Goal: Communication & Community: Answer question/provide support

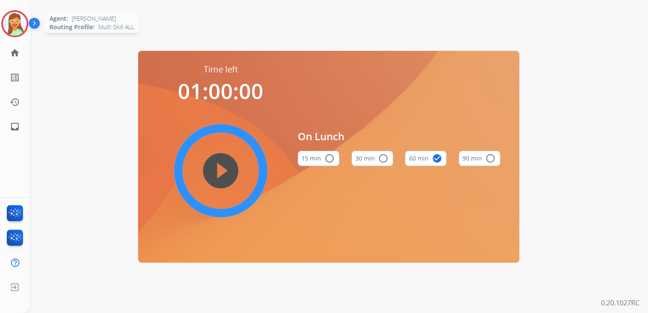
click at [7, 20] on img at bounding box center [15, 24] width 24 height 24
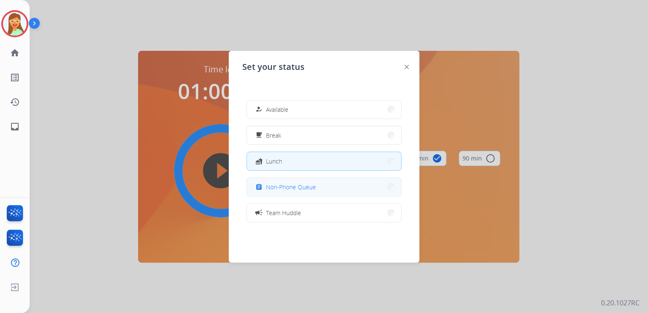
click at [291, 182] on div "assignment Non-Phone Queue" at bounding box center [285, 187] width 62 height 10
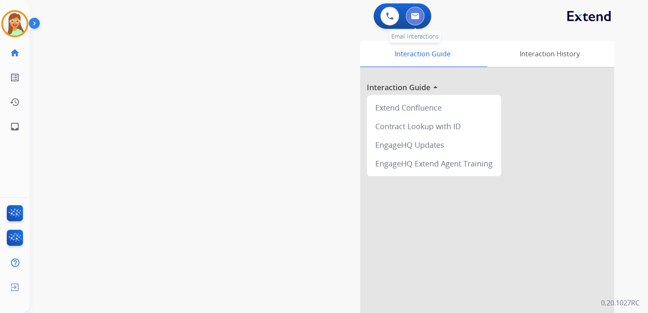
click at [411, 18] on img at bounding box center [415, 16] width 8 height 7
select select "**********"
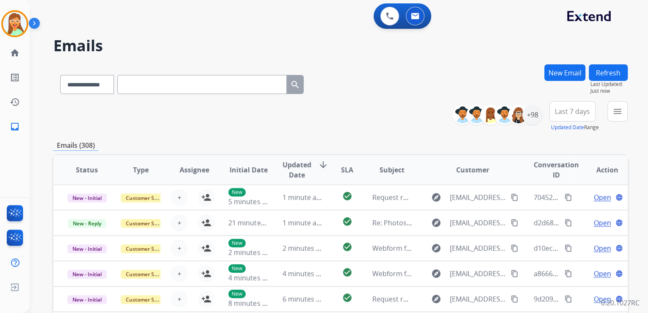
click at [569, 67] on button "New Email" at bounding box center [564, 72] width 41 height 17
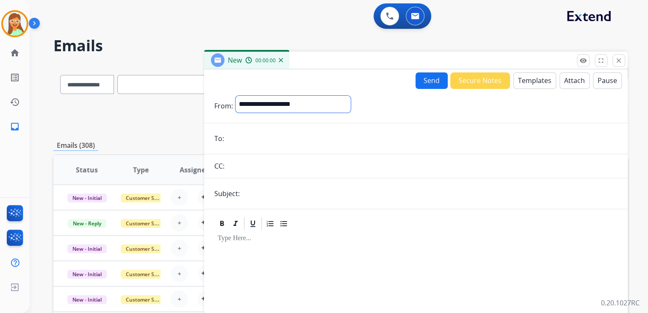
drag, startPoint x: 261, startPoint y: 102, endPoint x: 293, endPoint y: 202, distance: 105.0
click at [261, 102] on select "**********" at bounding box center [292, 104] width 115 height 17
select select "**********"
click at [235, 96] on select "**********" at bounding box center [292, 104] width 115 height 17
click at [294, 134] on input "email" at bounding box center [422, 139] width 391 height 17
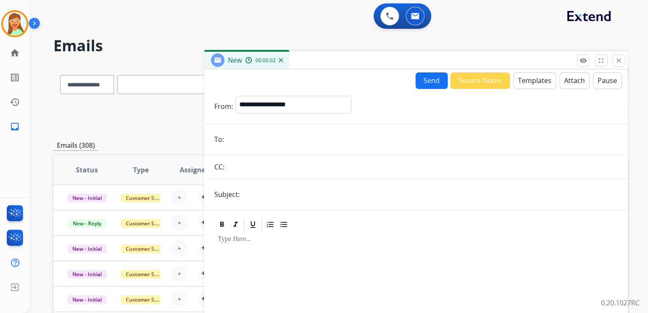
paste input "**********"
type input "**********"
click at [271, 198] on input "text" at bounding box center [429, 194] width 375 height 17
type input "**********"
click at [532, 82] on button "Templates" at bounding box center [534, 80] width 43 height 17
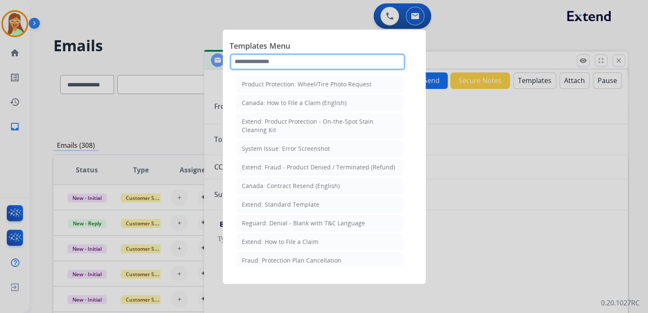
click at [313, 57] on input "text" at bounding box center [318, 61] width 176 height 17
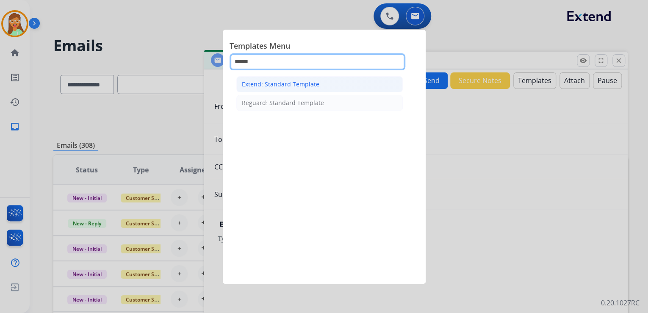
type input "******"
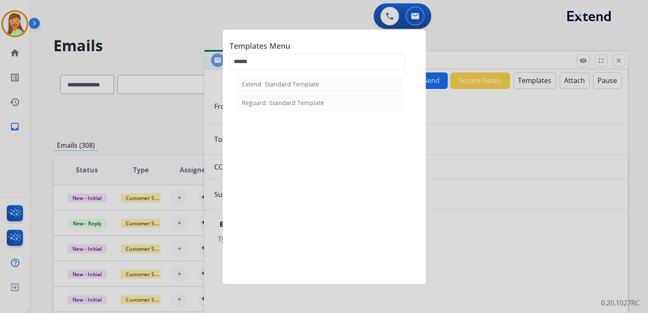
click at [290, 88] on li "Extend: Standard Template" at bounding box center [319, 84] width 166 height 16
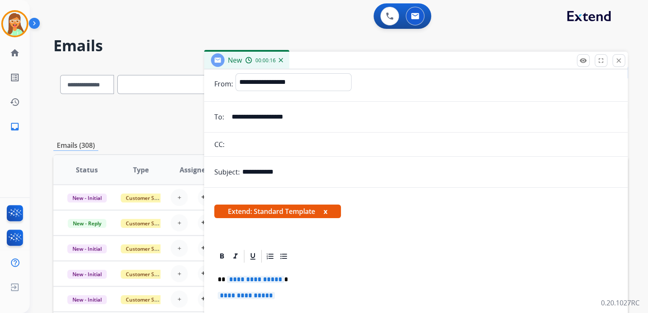
scroll to position [34, 0]
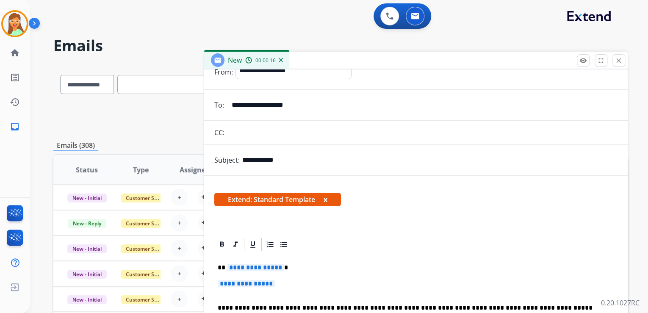
click at [256, 265] on span "**********" at bounding box center [255, 267] width 57 height 7
drag, startPoint x: 251, startPoint y: 265, endPoint x: 227, endPoint y: 268, distance: 23.5
click at [227, 268] on p "** ***** *" at bounding box center [413, 268] width 390 height 8
click at [224, 245] on icon at bounding box center [222, 244] width 8 height 8
click at [254, 285] on span "**********" at bounding box center [246, 283] width 57 height 7
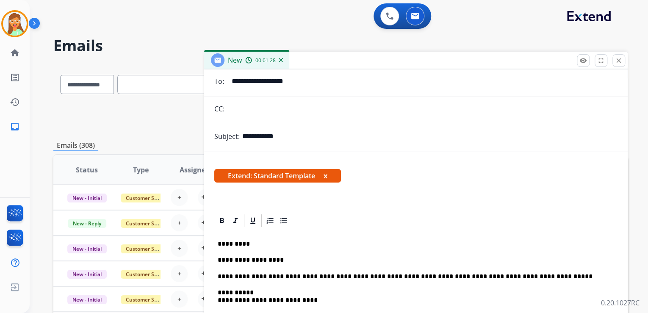
scroll to position [102, 0]
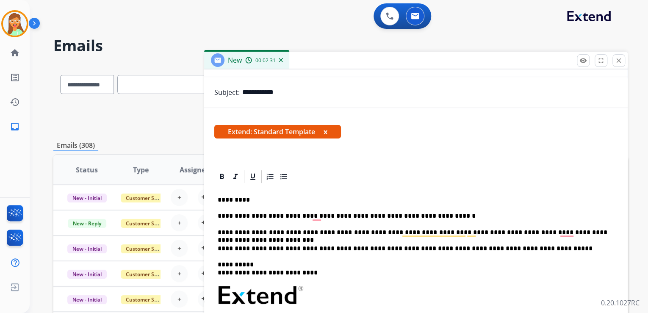
drag, startPoint x: 426, startPoint y: 199, endPoint x: 590, endPoint y: 249, distance: 171.4
click at [437, 180] on div at bounding box center [415, 176] width 403 height 15
click at [608, 230] on div "**********" at bounding box center [415, 310] width 403 height 253
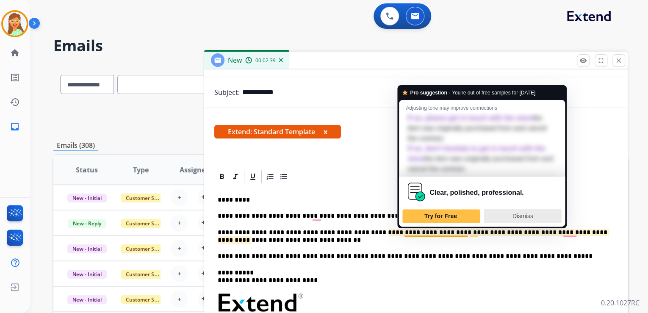
click at [523, 213] on span "Dismiss" at bounding box center [522, 216] width 21 height 7
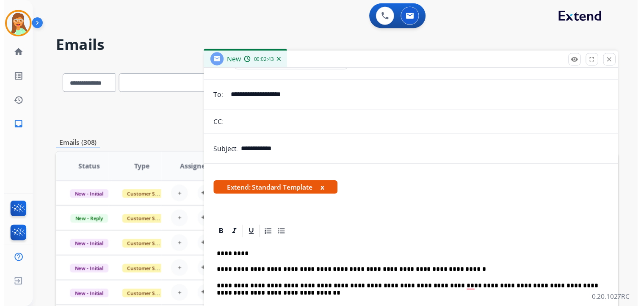
scroll to position [0, 0]
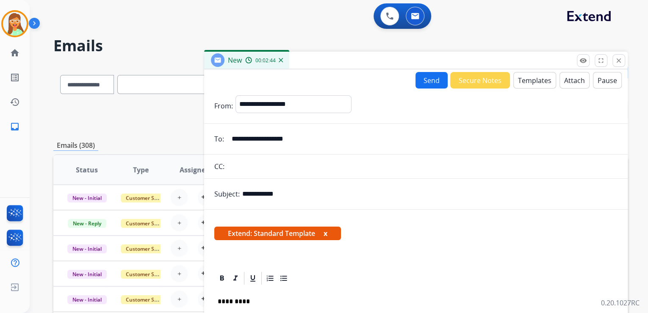
click at [431, 78] on button "Send" at bounding box center [431, 80] width 32 height 17
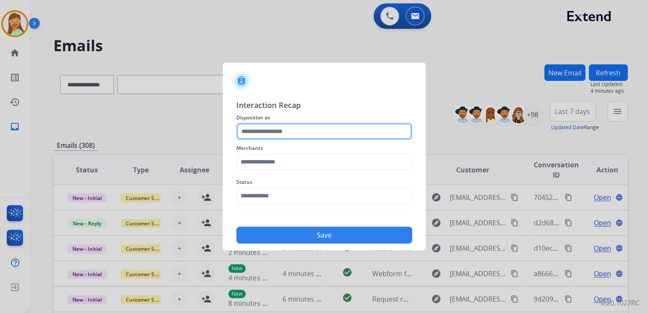
click at [343, 131] on input "text" at bounding box center [324, 131] width 176 height 17
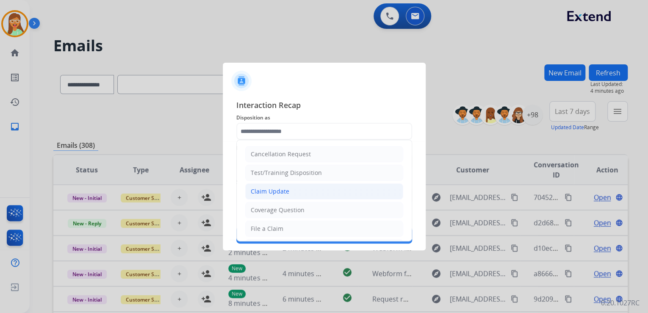
click at [322, 186] on li "Claim Update" at bounding box center [324, 191] width 158 height 16
type input "**********"
click at [313, 162] on input "text" at bounding box center [324, 161] width 176 height 17
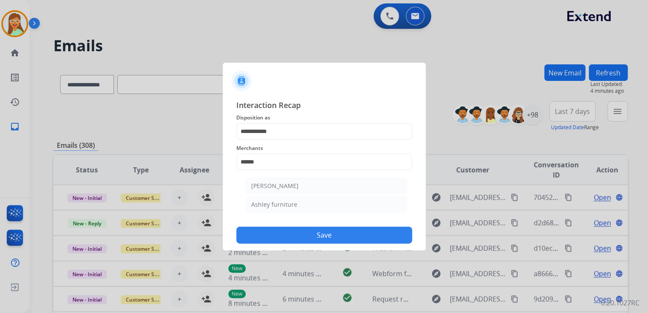
click at [283, 200] on li "Ashley furniture" at bounding box center [326, 205] width 161 height 16
type input "**********"
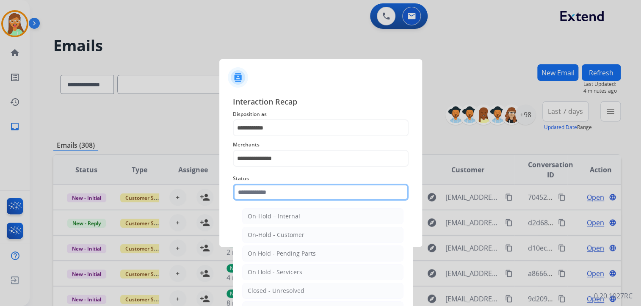
click at [285, 195] on input "text" at bounding box center [321, 192] width 176 height 17
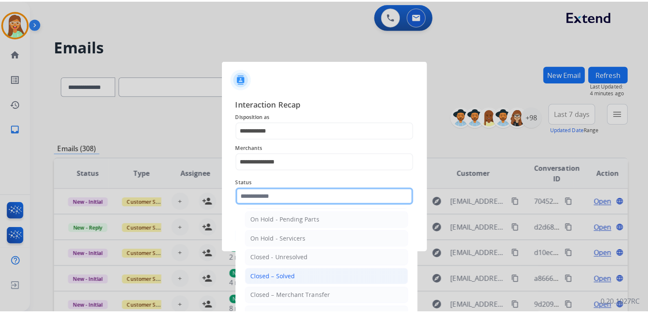
scroll to position [49, 0]
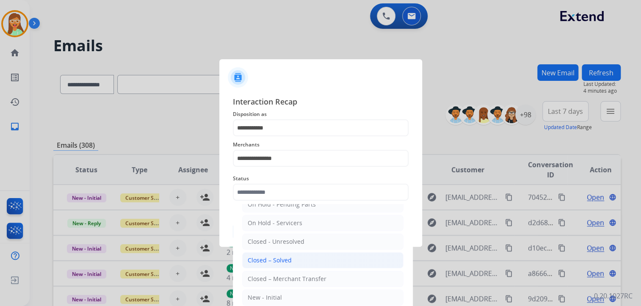
click at [280, 261] on div "Closed – Solved" at bounding box center [270, 260] width 44 height 8
type input "**********"
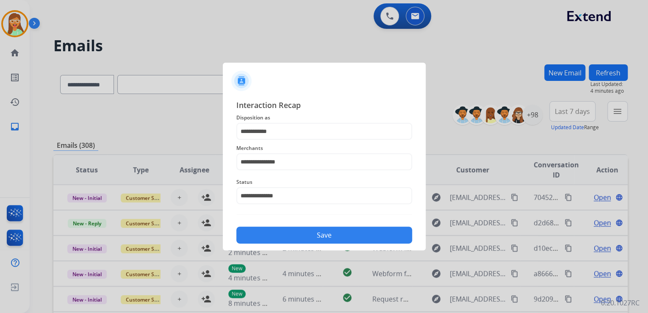
click at [298, 236] on button "Save" at bounding box center [324, 235] width 176 height 17
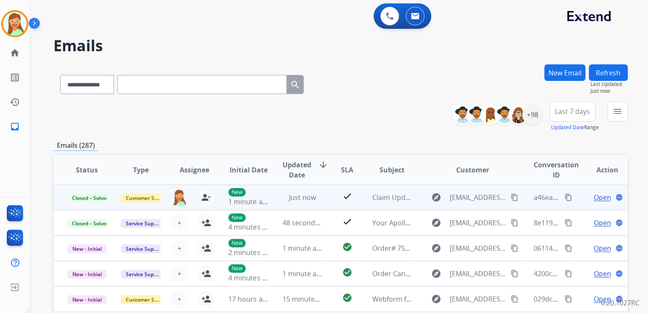
click at [565, 197] on mat-icon "content_copy" at bounding box center [569, 198] width 8 height 8
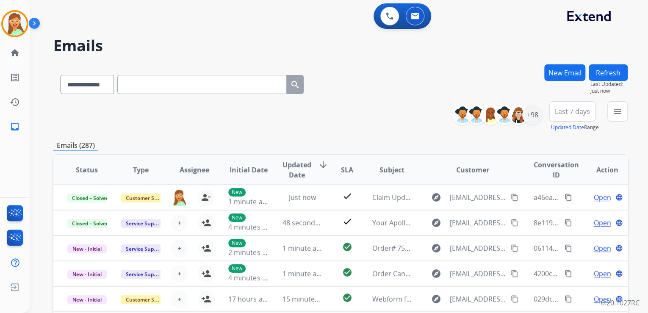
click at [158, 85] on input "text" at bounding box center [201, 84] width 169 height 19
click at [111, 85] on select "**********" at bounding box center [86, 84] width 53 height 19
select select "**********"
click at [60, 75] on select "**********" at bounding box center [86, 84] width 53 height 19
click at [151, 91] on input "text" at bounding box center [201, 84] width 169 height 19
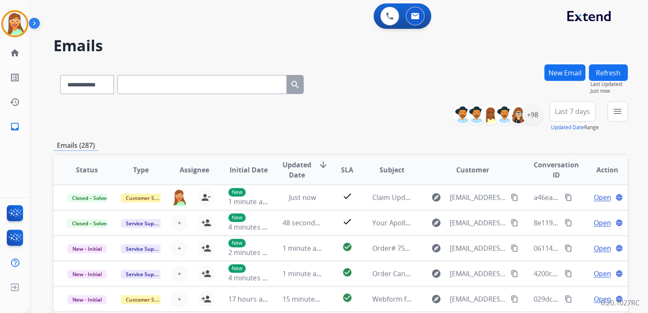
paste input "**********"
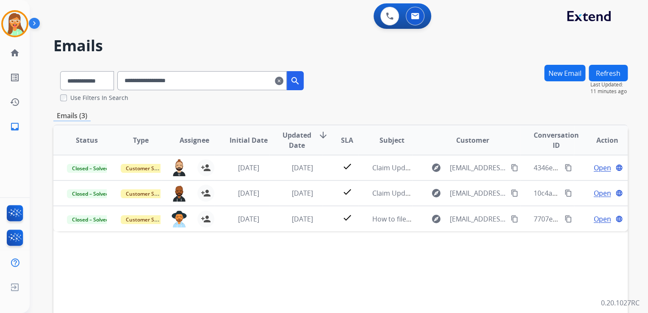
drag, startPoint x: 220, startPoint y: 81, endPoint x: 130, endPoint y: 89, distance: 90.5
click at [130, 89] on input "**********" at bounding box center [201, 80] width 169 height 19
paste input "*****"
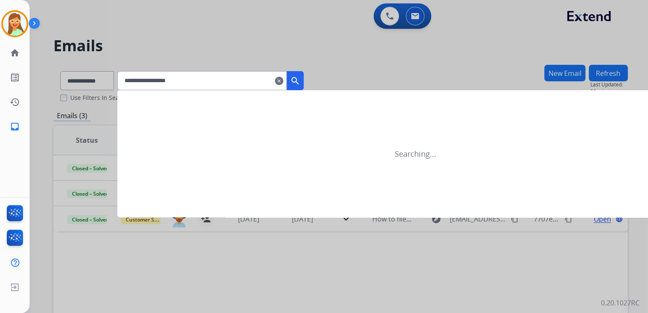
type input "**********"
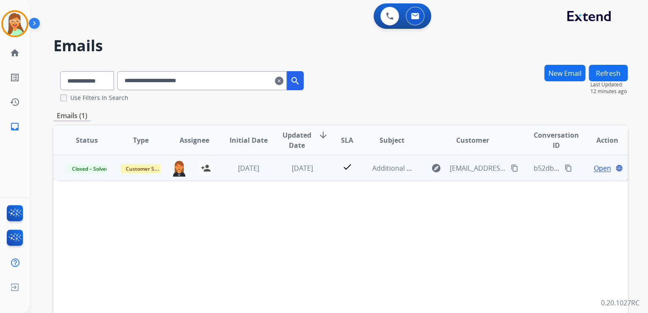
click at [599, 169] on span "Open" at bounding box center [601, 168] width 17 height 10
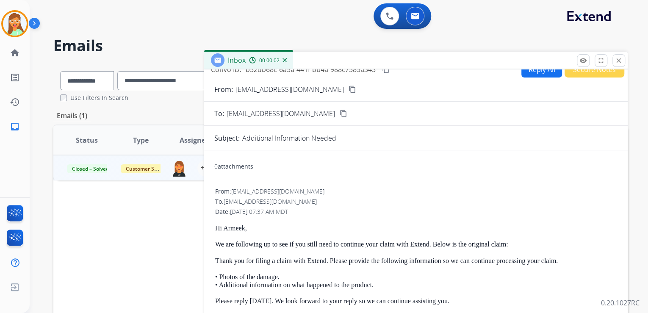
scroll to position [0, 0]
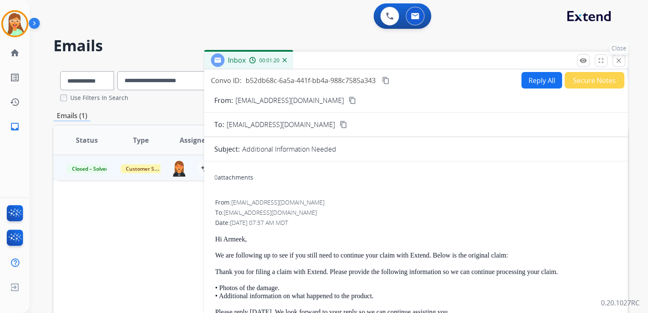
click at [618, 56] on button "close Close" at bounding box center [618, 60] width 13 height 13
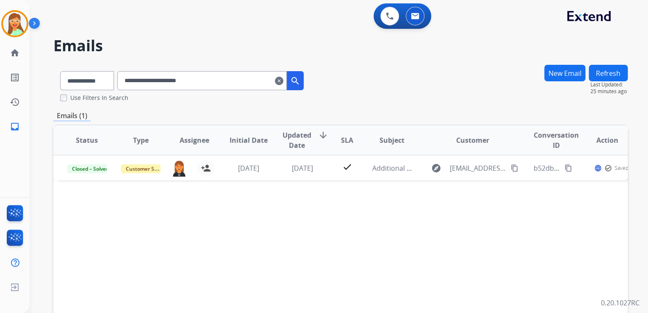
click at [283, 79] on mat-icon "clear" at bounding box center [279, 81] width 8 height 10
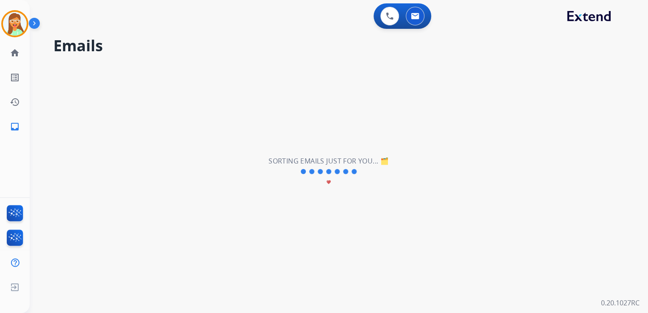
select select "**********"
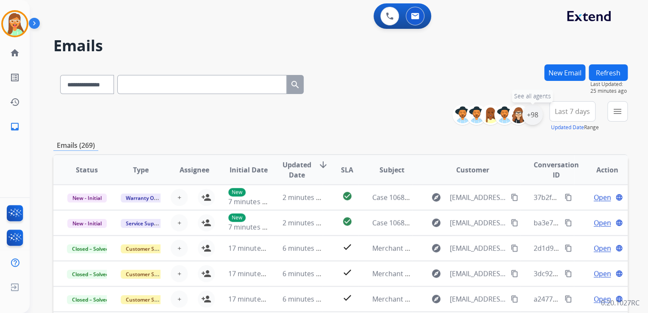
click at [527, 121] on div "+98" at bounding box center [532, 115] width 20 height 20
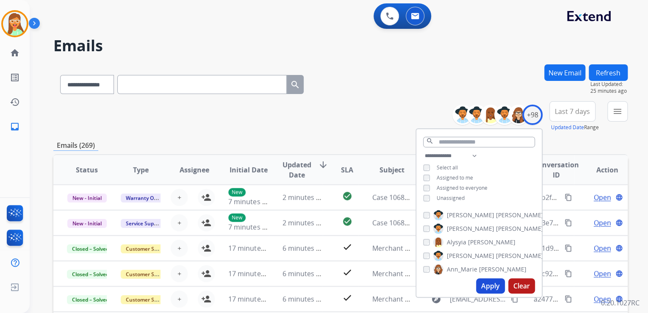
click at [487, 290] on button "Apply" at bounding box center [490, 285] width 29 height 15
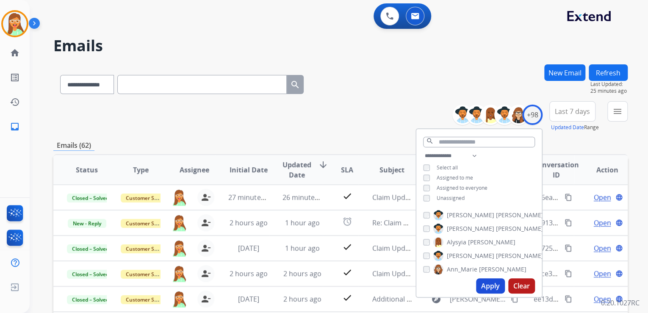
click at [364, 97] on div "**********" at bounding box center [340, 82] width 574 height 37
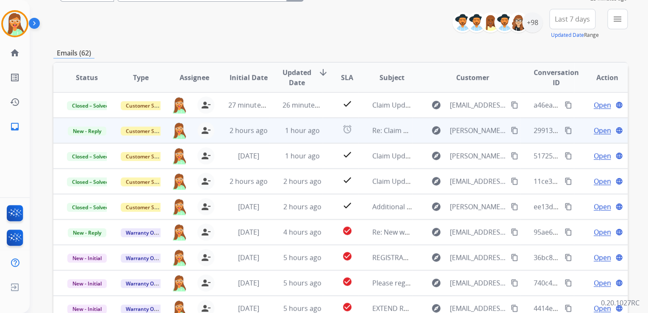
scroll to position [102, 0]
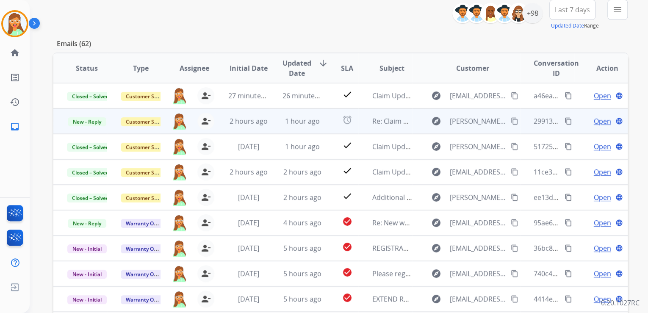
click at [565, 122] on mat-icon "content_copy" at bounding box center [569, 121] width 8 height 8
click at [511, 121] on mat-icon "content_copy" at bounding box center [515, 121] width 8 height 8
click at [180, 119] on img at bounding box center [179, 121] width 16 height 17
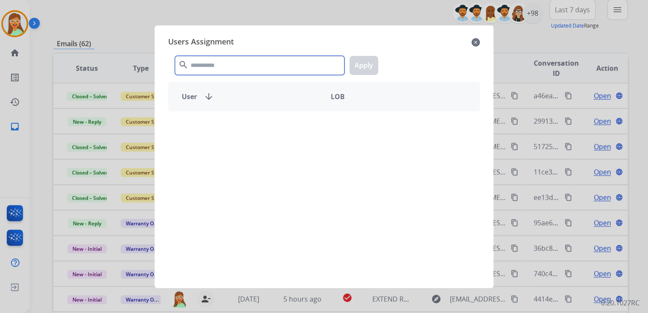
click at [208, 65] on input "text" at bounding box center [259, 65] width 169 height 19
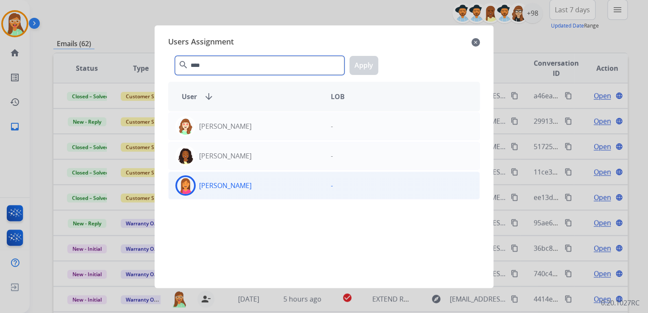
type input "****"
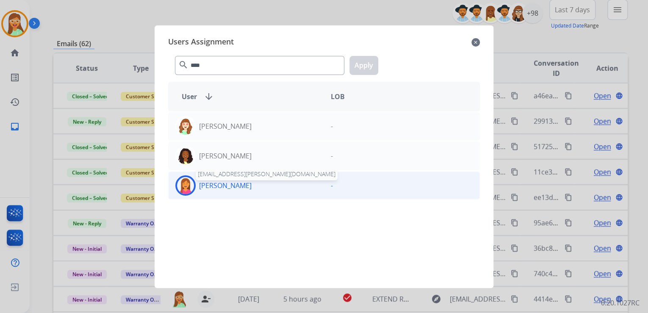
click at [234, 181] on p "[PERSON_NAME]" at bounding box center [225, 185] width 53 height 10
click at [359, 64] on button "Apply" at bounding box center [363, 65] width 29 height 19
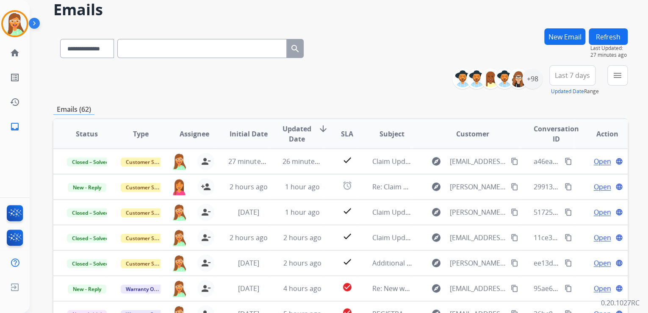
scroll to position [0, 0]
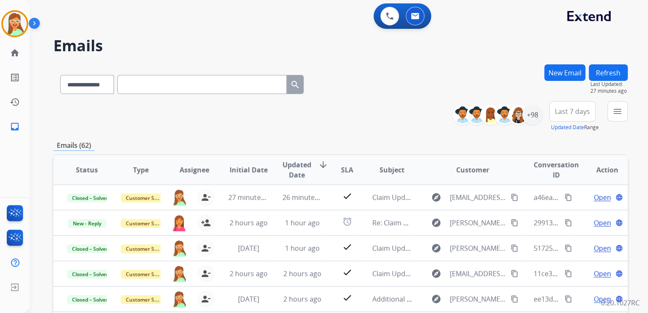
click at [597, 67] on button "Refresh" at bounding box center [608, 72] width 39 height 17
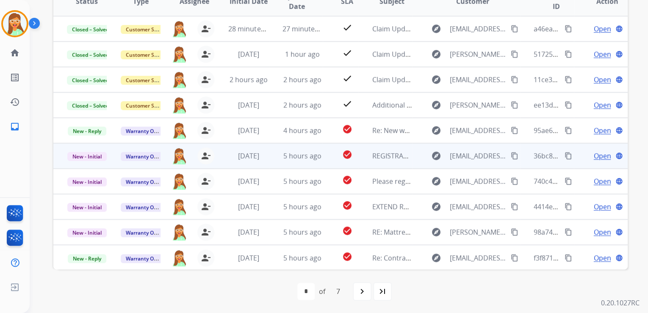
scroll to position [0, 0]
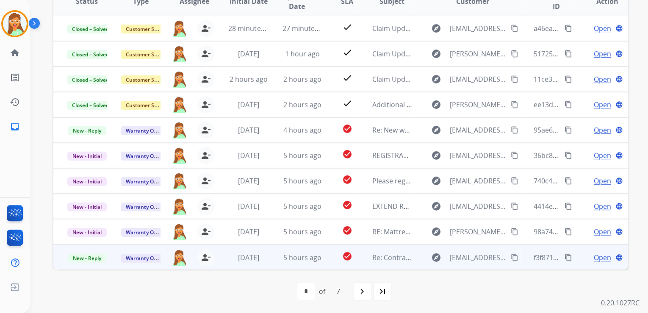
click at [598, 254] on span "Open" at bounding box center [601, 257] width 17 height 10
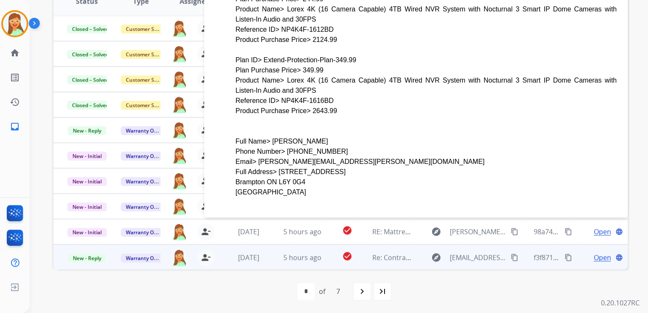
scroll to position [789, 0]
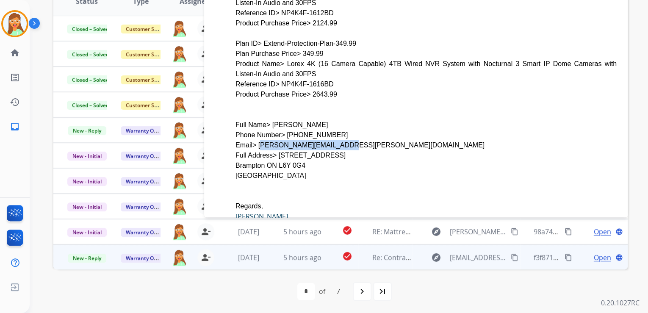
drag, startPoint x: 255, startPoint y: 122, endPoint x: 322, endPoint y: 121, distance: 66.9
click at [322, 140] on div "Email> [PERSON_NAME][EMAIL_ADDRESS][PERSON_NAME][DOMAIN_NAME]" at bounding box center [425, 145] width 381 height 10
copy div "[EMAIL_ADDRESS][DOMAIN_NAME]"
drag, startPoint x: 267, startPoint y: 99, endPoint x: 308, endPoint y: 100, distance: 41.1
click at [308, 119] on div "Full Name> [PERSON_NAME]" at bounding box center [425, 124] width 381 height 10
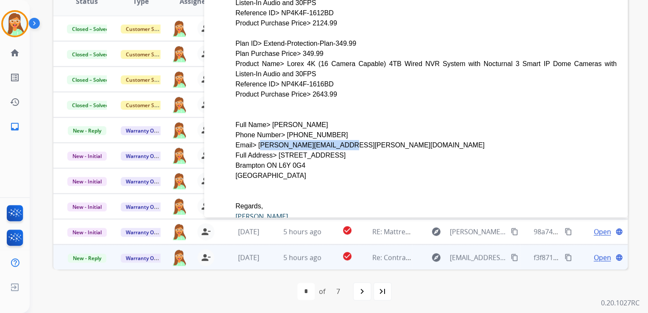
copy div "[PERSON_NAME]"
drag, startPoint x: 281, startPoint y: 112, endPoint x: 331, endPoint y: 114, distance: 50.0
click at [331, 130] on div "Phone Number> [PHONE_NUMBER]" at bounding box center [425, 135] width 381 height 10
copy div "[PHONE_NUMBER]"
drag, startPoint x: 255, startPoint y: 122, endPoint x: 329, endPoint y: 120, distance: 73.7
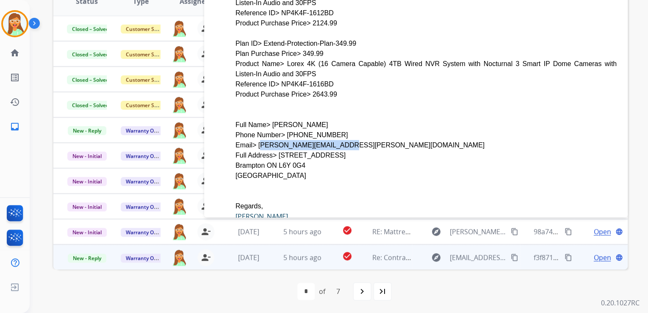
click at [329, 140] on div "Email> [PERSON_NAME][EMAIL_ADDRESS][PERSON_NAME][DOMAIN_NAME]" at bounding box center [425, 145] width 381 height 10
copy div "[EMAIL_ADDRESS][DOMAIN_NAME]"
drag, startPoint x: 274, startPoint y: 132, endPoint x: 326, endPoint y: 133, distance: 52.5
click at [326, 150] on div "Full Address> [STREET_ADDRESS]" at bounding box center [425, 155] width 381 height 10
copy div "[STREET_ADDRESS]"
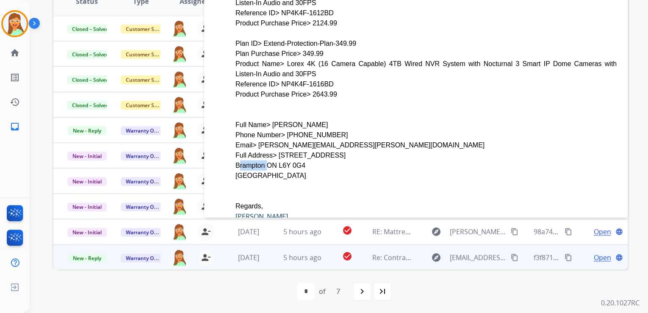
drag, startPoint x: 235, startPoint y: 142, endPoint x: 261, endPoint y: 141, distance: 25.9
click at [261, 160] on div "Brampton ON L6Y 0G4" at bounding box center [425, 165] width 381 height 10
copy div "Brampton"
drag, startPoint x: 264, startPoint y: 142, endPoint x: 271, endPoint y: 142, distance: 6.8
click at [271, 160] on div "Brampton ON L6Y 0G4" at bounding box center [425, 165] width 381 height 10
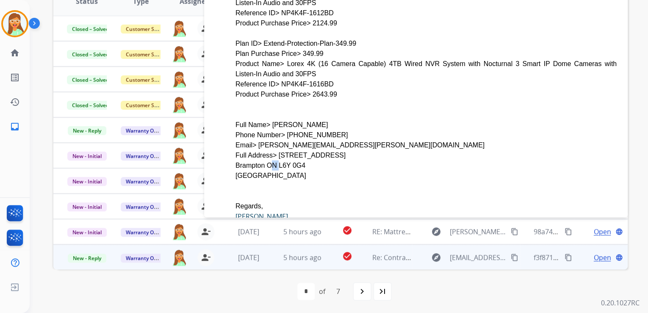
copy div "ON"
drag, startPoint x: 274, startPoint y: 142, endPoint x: 297, endPoint y: 140, distance: 23.4
click at [297, 160] on div "Brampton ON L6Y 0G4" at bounding box center [425, 165] width 381 height 10
copy div "L6Y 0G4"
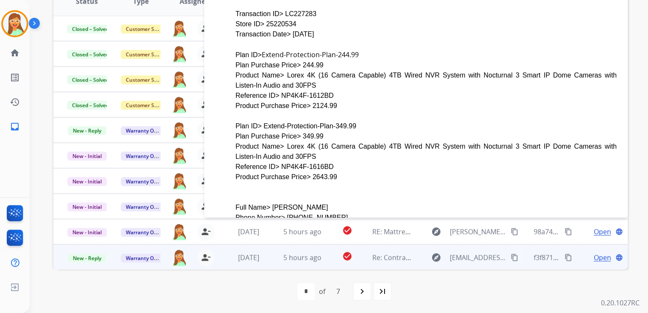
scroll to position [721, 0]
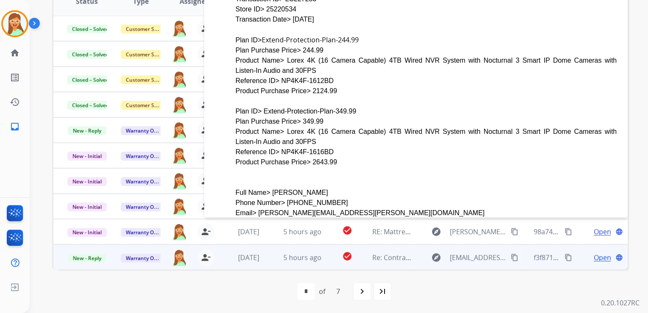
drag, startPoint x: 304, startPoint y: 140, endPoint x: 325, endPoint y: 138, distance: 21.3
click at [325, 157] on div "Product Purchase Price> 2643.99" at bounding box center [425, 162] width 381 height 10
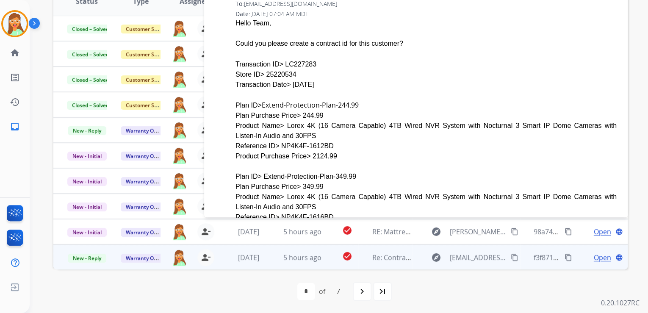
scroll to position [653, 0]
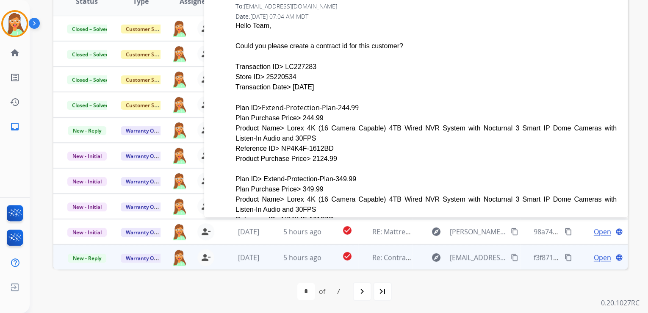
drag, startPoint x: 302, startPoint y: 135, endPoint x: 325, endPoint y: 135, distance: 23.3
click at [325, 153] on div "Product Purchase Price> 2124.99" at bounding box center [425, 158] width 381 height 10
copy div "2124.99"
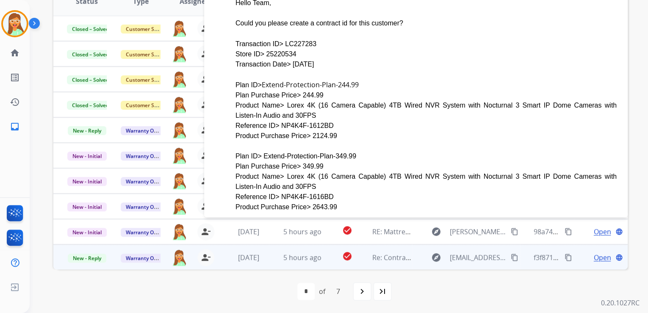
scroll to position [687, 0]
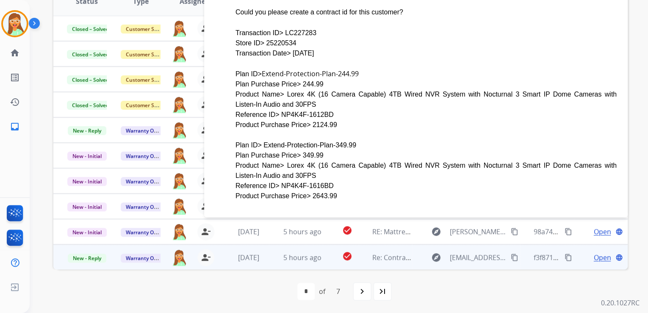
drag, startPoint x: 275, startPoint y: 91, endPoint x: 323, endPoint y: 88, distance: 47.5
click at [323, 109] on div "Reference ID> NP4K4F-1612BD" at bounding box center [425, 114] width 381 height 10
copy div "NP4K4F-1612BD"
drag, startPoint x: 280, startPoint y: 70, endPoint x: 427, endPoint y: 71, distance: 147.4
click at [427, 89] on div "Product Name> Lorex 4K (16 Camera Capable) 4TB Wired NVR System with Nocturnal …" at bounding box center [425, 99] width 381 height 20
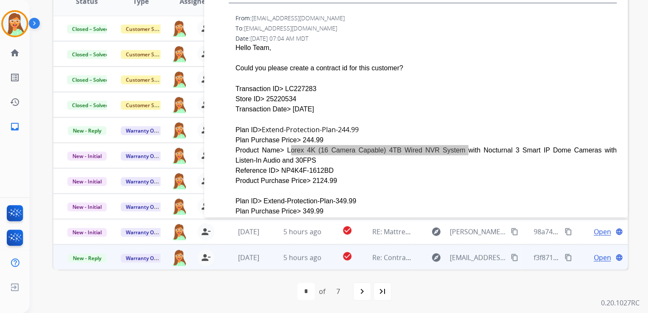
scroll to position [619, 0]
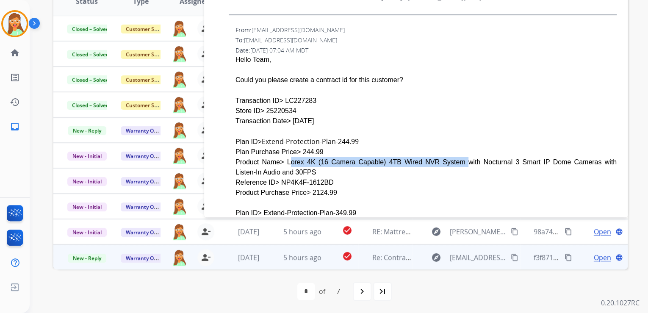
drag, startPoint x: 280, startPoint y: 79, endPoint x: 306, endPoint y: 80, distance: 26.7
click at [306, 95] on div "Transaction ID> LC227283" at bounding box center [425, 100] width 381 height 10
drag, startPoint x: 334, startPoint y: 119, endPoint x: 371, endPoint y: 119, distance: 37.3
click at [371, 136] on div "Plan ID> Extend-Protection-Plan-244.99" at bounding box center [425, 141] width 381 height 11
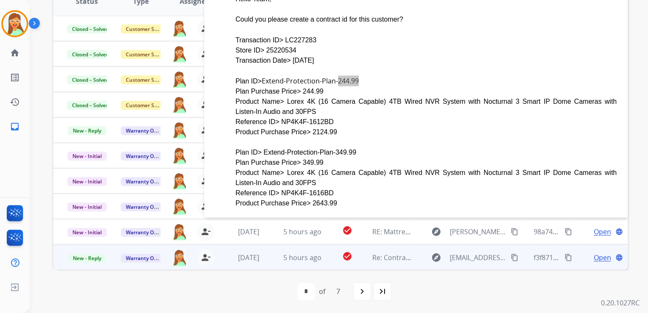
scroll to position [687, 0]
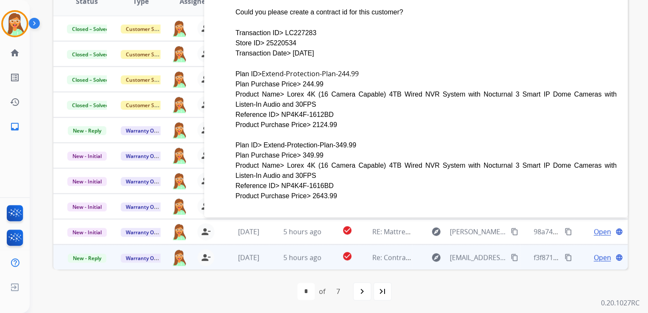
click at [279, 160] on div "Product Name> Lorex 4K (16 Camera Capable) 4TB Wired NVR System with Nocturnal …" at bounding box center [425, 170] width 381 height 20
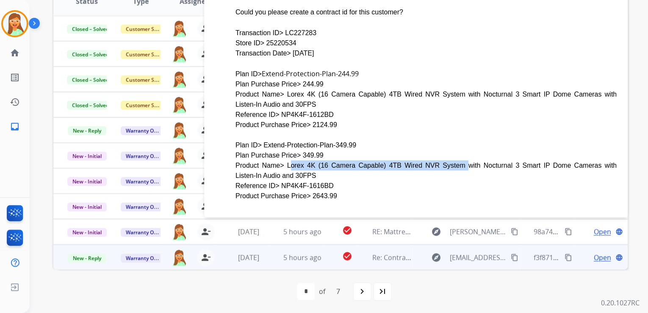
drag, startPoint x: 280, startPoint y: 142, endPoint x: 426, endPoint y: 143, distance: 145.7
click at [426, 160] on div "Product Name> Lorex 4K (16 Camera Capable) 4TB Wired NVR System with Nocturnal …" at bounding box center [425, 170] width 381 height 20
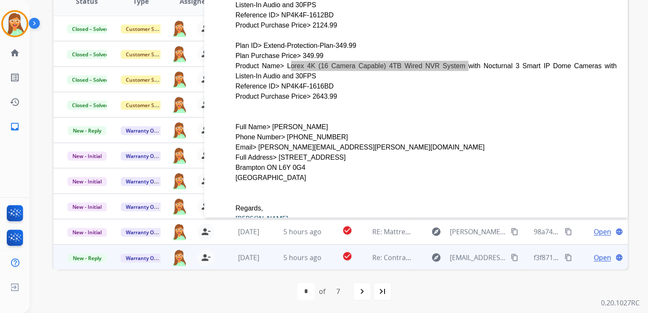
scroll to position [789, 0]
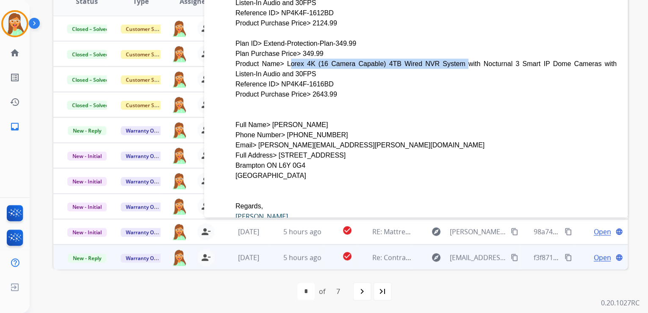
drag, startPoint x: 267, startPoint y: 102, endPoint x: 309, endPoint y: 102, distance: 41.5
click at [309, 119] on div "Full Name> [PERSON_NAME]" at bounding box center [425, 124] width 381 height 10
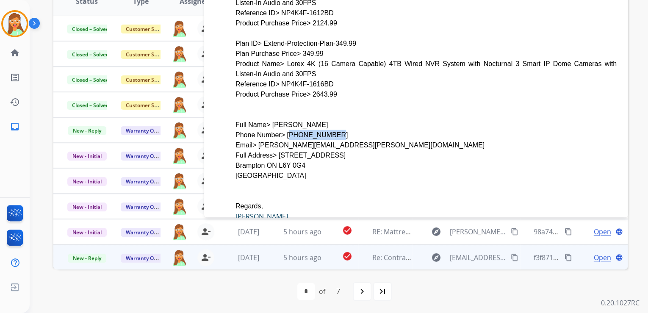
drag, startPoint x: 282, startPoint y: 112, endPoint x: 320, endPoint y: 111, distance: 37.7
click at [320, 130] on div "Phone Number> [PHONE_NUMBER]" at bounding box center [425, 135] width 381 height 10
drag, startPoint x: 255, startPoint y: 122, endPoint x: 328, endPoint y: 119, distance: 72.9
click at [328, 140] on div "Email> [PERSON_NAME][EMAIL_ADDRESS][PERSON_NAME][DOMAIN_NAME]" at bounding box center [425, 145] width 381 height 10
drag, startPoint x: 273, startPoint y: 132, endPoint x: 332, endPoint y: 132, distance: 59.3
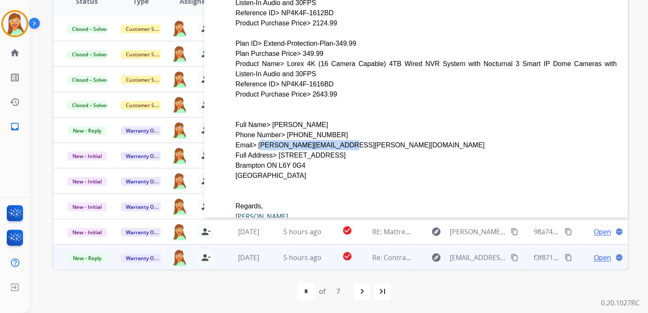
click at [332, 150] on div "Full Address> [STREET_ADDRESS]" at bounding box center [425, 155] width 381 height 10
click at [415, 130] on div "Phone Number> [PHONE_NUMBER]" at bounding box center [425, 135] width 381 height 10
drag, startPoint x: 235, startPoint y: 142, endPoint x: 261, endPoint y: 144, distance: 25.9
click at [261, 160] on div "Brampton ON L6Y 0G4" at bounding box center [425, 165] width 381 height 10
drag, startPoint x: 265, startPoint y: 144, endPoint x: 271, endPoint y: 142, distance: 6.6
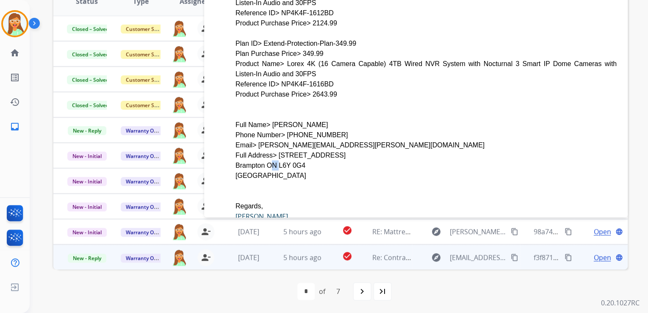
click at [271, 160] on div "Brampton ON L6Y 0G4" at bounding box center [425, 165] width 381 height 10
drag, startPoint x: 274, startPoint y: 143, endPoint x: 299, endPoint y: 141, distance: 24.6
click at [299, 160] on div "Brampton ON L6Y 0G4" at bounding box center [425, 165] width 381 height 10
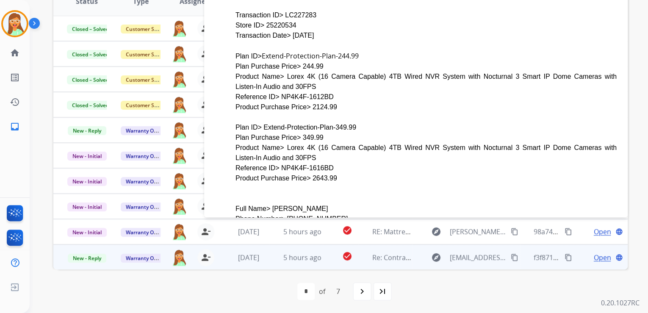
scroll to position [687, 0]
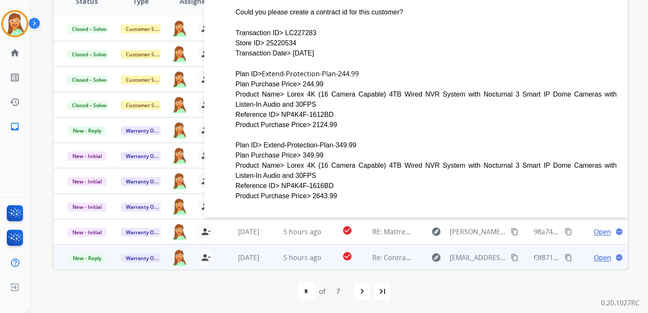
drag, startPoint x: 324, startPoint y: 120, endPoint x: 344, endPoint y: 122, distance: 20.4
click at [344, 140] on div "Plan ID> Extend-Protection-Plan-349.99" at bounding box center [425, 145] width 381 height 10
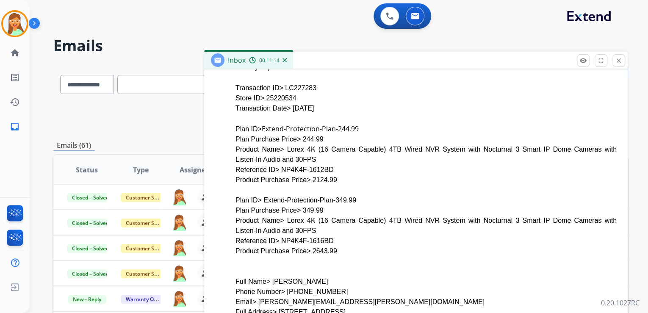
scroll to position [822, 0]
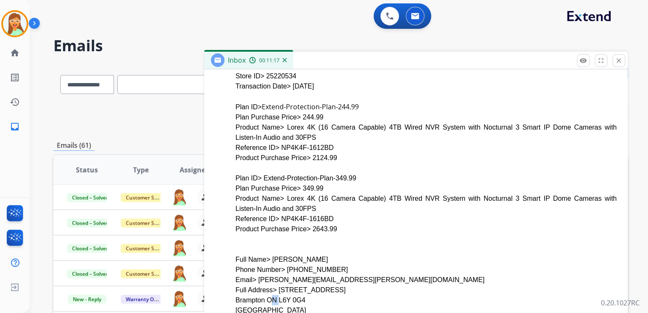
drag, startPoint x: 303, startPoint y: 205, endPoint x: 324, endPoint y: 208, distance: 21.7
click at [324, 224] on div "Product Purchase Price> 2643.99" at bounding box center [425, 229] width 381 height 10
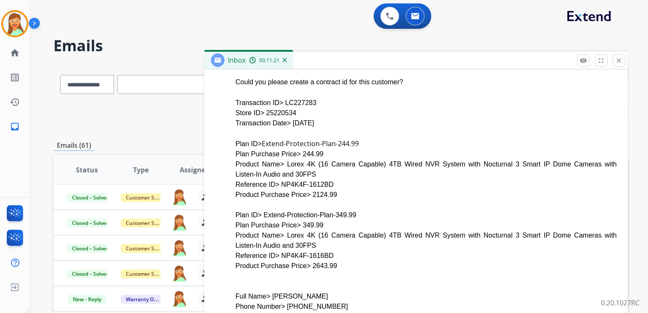
scroll to position [721, 0]
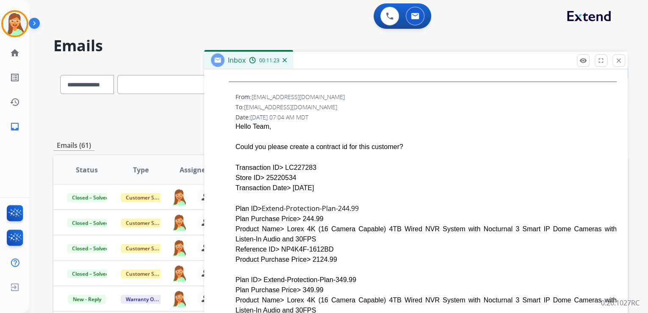
drag, startPoint x: 278, startPoint y: 147, endPoint x: 310, endPoint y: 141, distance: 32.3
click at [310, 162] on div "Transaction ID> LC227283" at bounding box center [425, 167] width 381 height 10
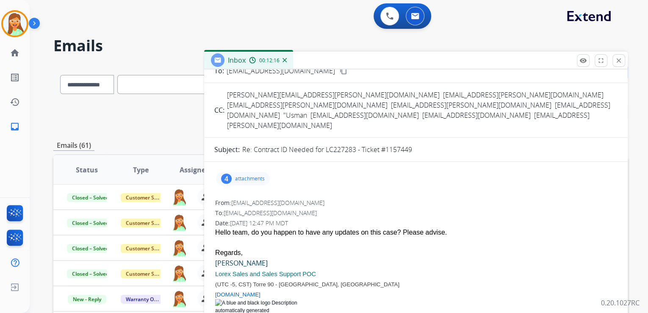
scroll to position [0, 0]
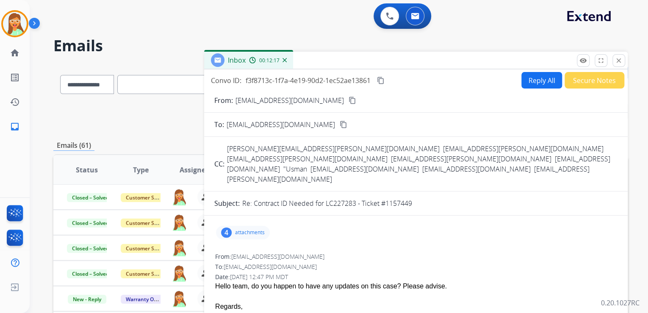
click at [523, 76] on button "Reply All" at bounding box center [541, 80] width 41 height 17
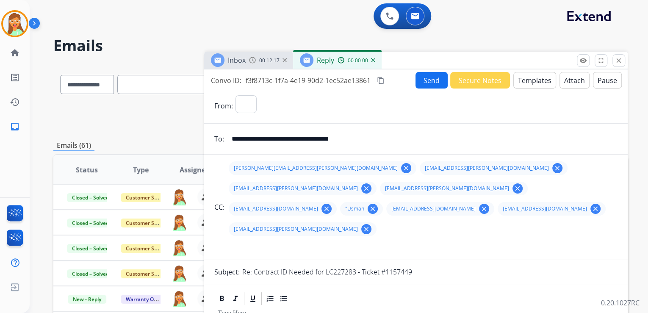
click at [523, 76] on button "Templates" at bounding box center [534, 80] width 43 height 17
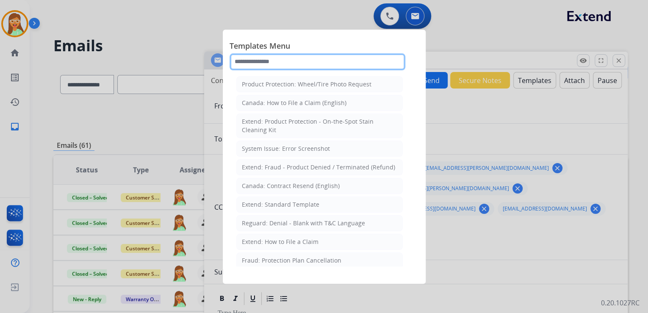
click at [273, 58] on input "text" at bounding box center [318, 61] width 176 height 17
select select "**********"
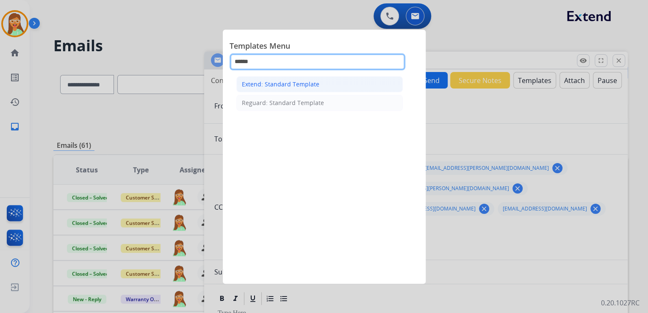
type input "******"
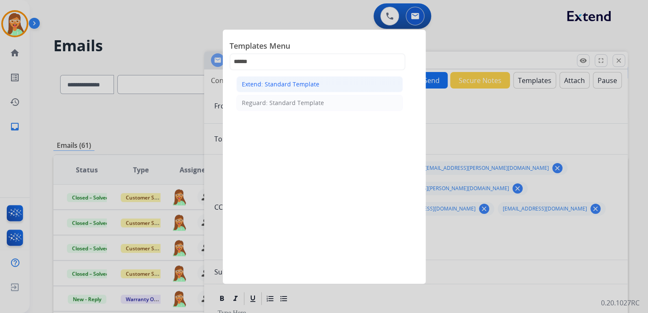
click at [325, 89] on li "Extend: Standard Template" at bounding box center [319, 84] width 166 height 16
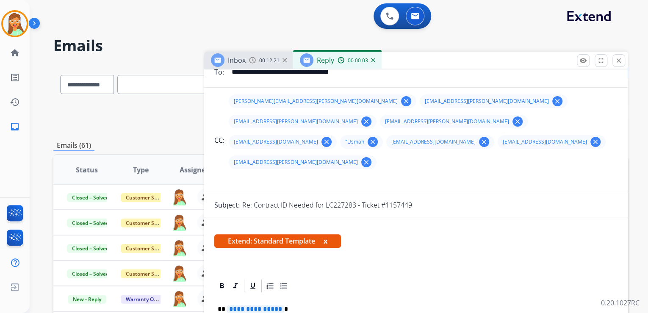
scroll to position [169, 0]
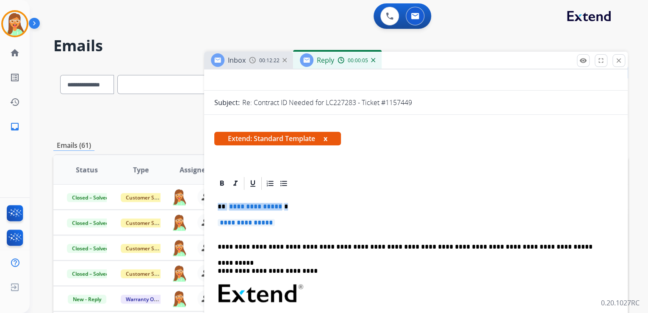
drag, startPoint x: 267, startPoint y: 203, endPoint x: 217, endPoint y: 180, distance: 55.7
click at [217, 191] on div "**********" at bounding box center [415, 313] width 403 height 245
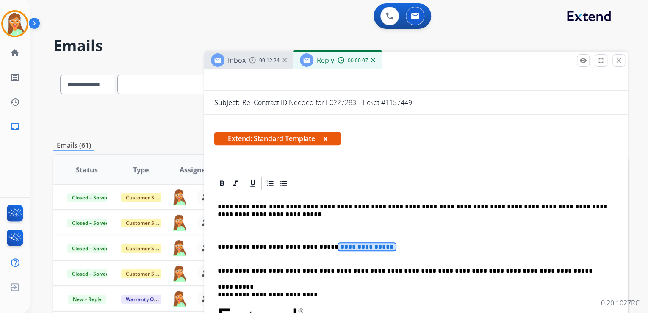
click at [344, 243] on span "**********" at bounding box center [366, 246] width 57 height 7
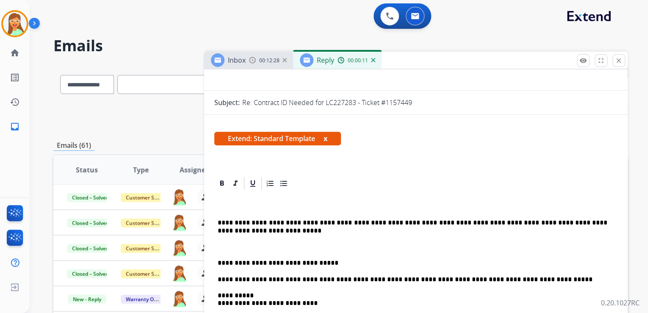
click at [221, 203] on p "*****" at bounding box center [413, 207] width 390 height 8
click at [220, 203] on p "*****" at bounding box center [413, 207] width 390 height 8
click at [218, 203] on p "*****" at bounding box center [413, 207] width 390 height 8
click at [219, 203] on p "*****" at bounding box center [413, 207] width 390 height 8
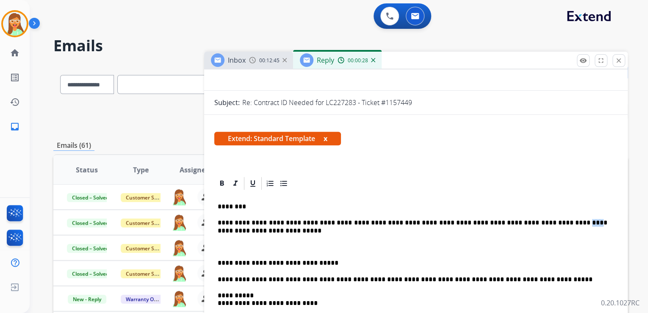
drag, startPoint x: 540, startPoint y: 202, endPoint x: 532, endPoint y: 205, distance: 8.8
click at [532, 219] on p "**********" at bounding box center [413, 227] width 390 height 16
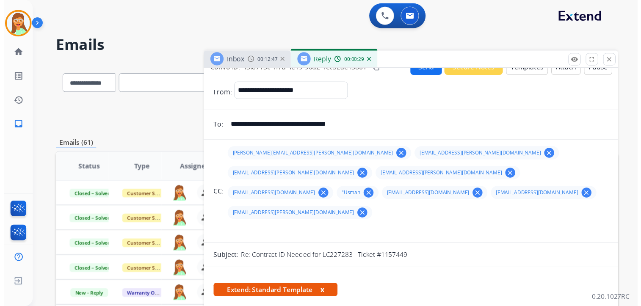
scroll to position [0, 0]
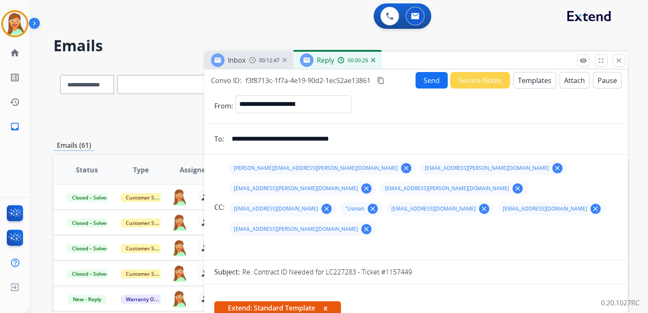
click at [571, 83] on button "Attach" at bounding box center [574, 80] width 30 height 17
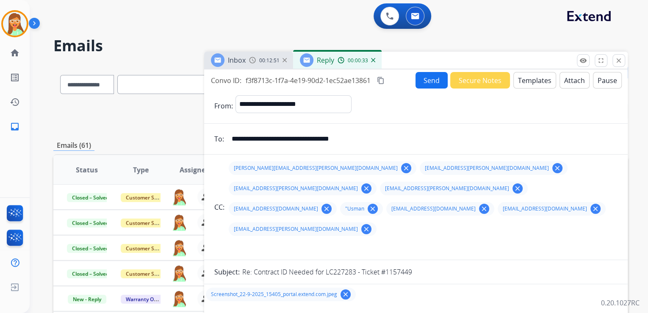
click at [415, 80] on button "Send" at bounding box center [431, 80] width 32 height 17
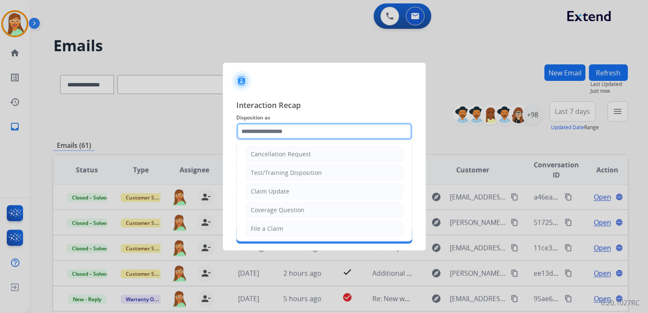
click at [311, 137] on input "text" at bounding box center [324, 131] width 176 height 17
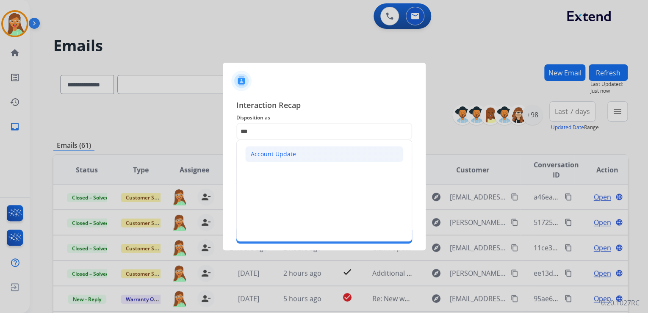
click at [283, 151] on div "Account Update" at bounding box center [273, 154] width 45 height 8
type input "**********"
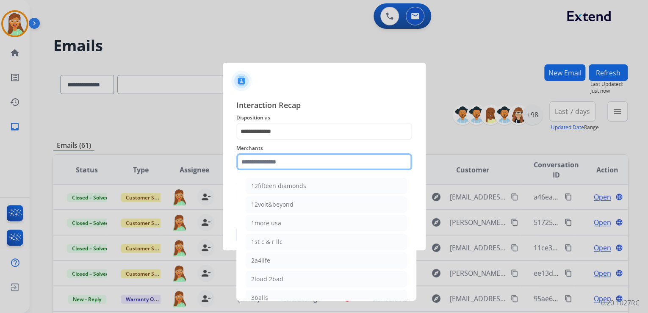
click at [283, 157] on input "text" at bounding box center [324, 161] width 176 height 17
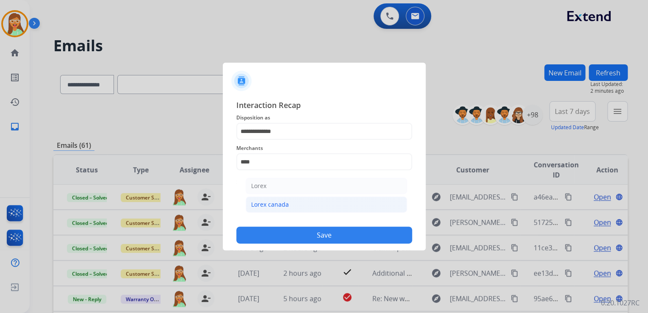
click at [307, 203] on li "Lorex canada" at bounding box center [326, 205] width 161 height 16
type input "**********"
click at [297, 199] on input "text" at bounding box center [324, 195] width 176 height 17
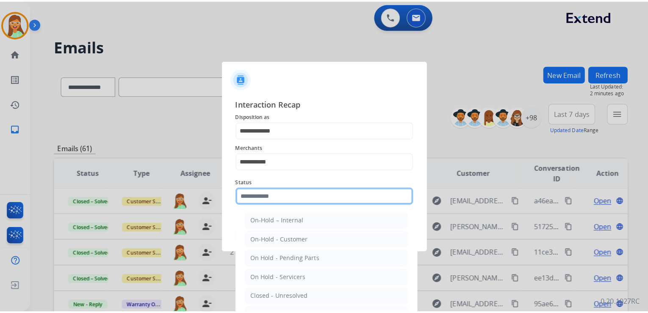
scroll to position [49, 0]
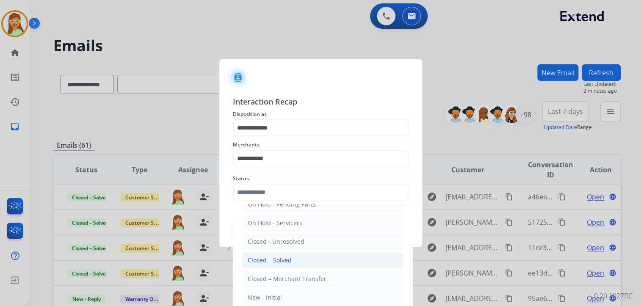
click at [278, 259] on div "Closed – Solved" at bounding box center [270, 260] width 44 height 8
type input "**********"
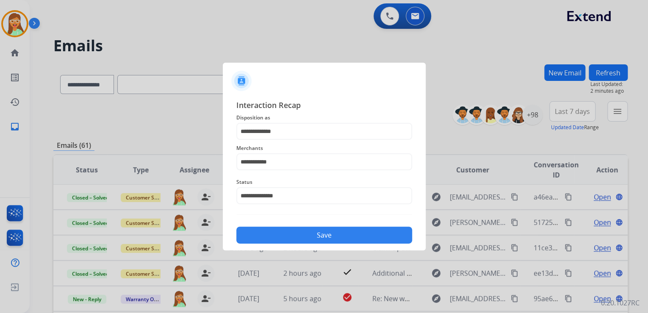
click at [303, 230] on button "Save" at bounding box center [324, 235] width 176 height 17
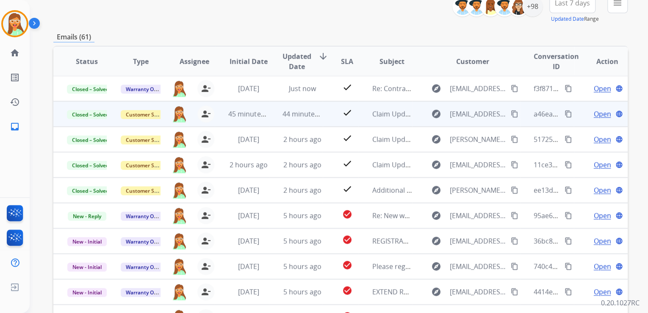
scroll to position [169, 0]
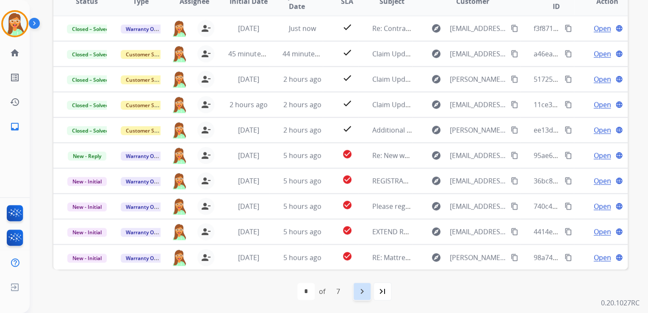
click at [365, 293] on mat-icon "navigate_next" at bounding box center [362, 291] width 10 height 10
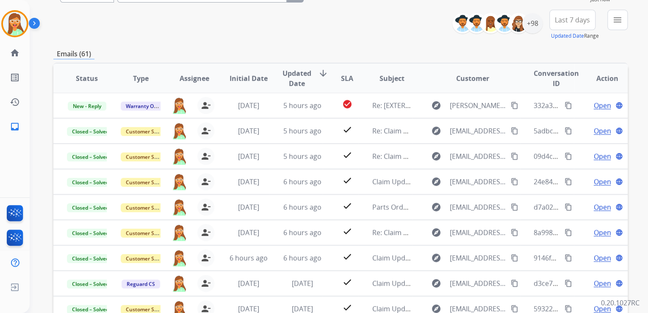
scroll to position [102, 0]
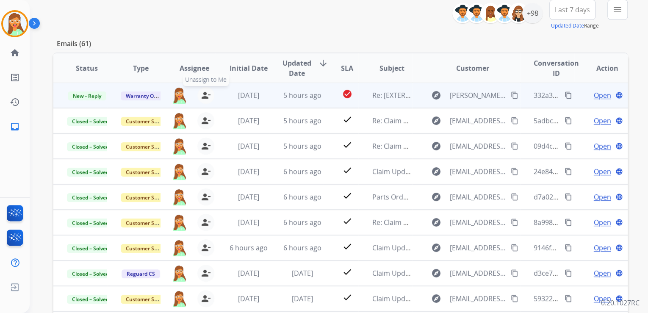
click at [206, 92] on mat-icon "person_remove" at bounding box center [206, 95] width 10 height 10
click at [206, 92] on mat-icon "person_add" at bounding box center [206, 95] width 10 height 10
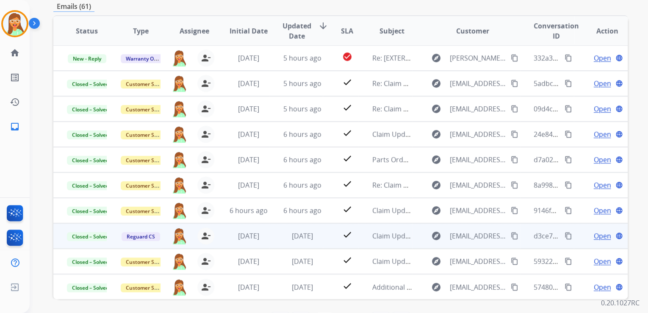
scroll to position [169, 0]
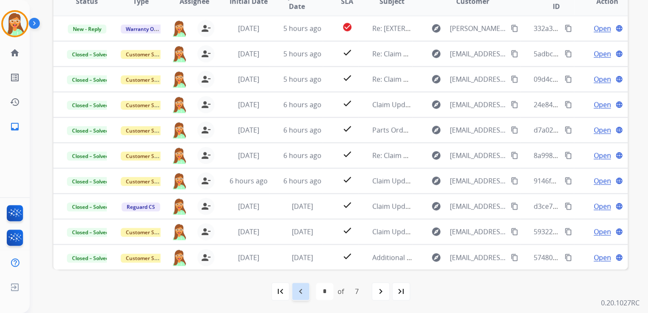
click at [296, 286] on mat-icon "navigate_before" at bounding box center [301, 291] width 10 height 10
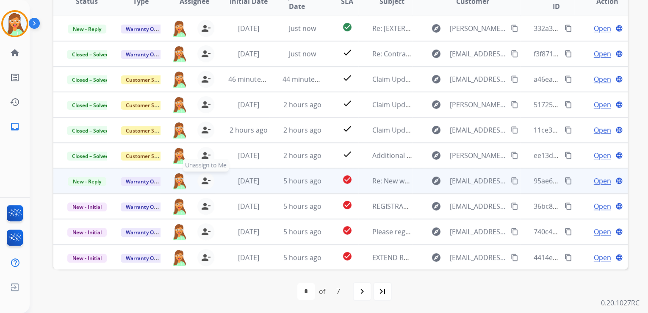
click at [206, 181] on mat-icon "person_remove" at bounding box center [206, 181] width 10 height 10
click at [206, 181] on mat-icon "person_add" at bounding box center [206, 181] width 10 height 10
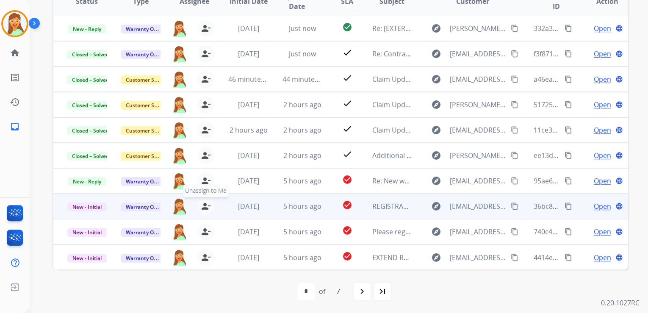
click at [207, 203] on mat-icon "person_remove" at bounding box center [206, 206] width 10 height 10
click at [207, 203] on mat-icon "person_add" at bounding box center [206, 206] width 10 height 10
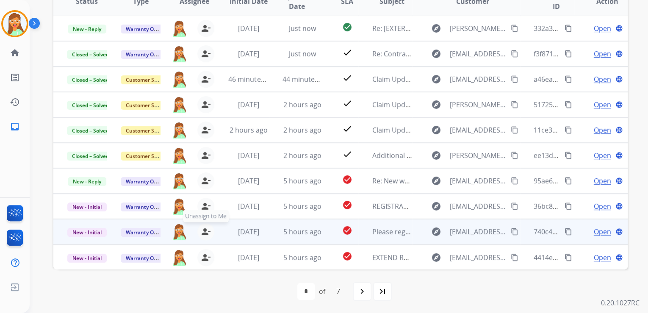
click at [203, 233] on mat-icon "person_remove" at bounding box center [206, 232] width 10 height 10
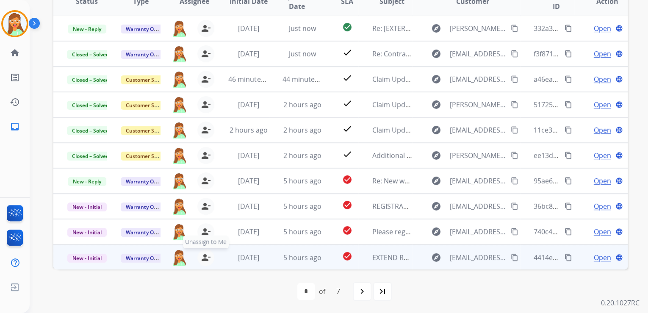
click at [204, 252] on mat-icon "person_remove" at bounding box center [206, 257] width 10 height 10
click at [205, 252] on mat-icon "person_add" at bounding box center [206, 257] width 10 height 10
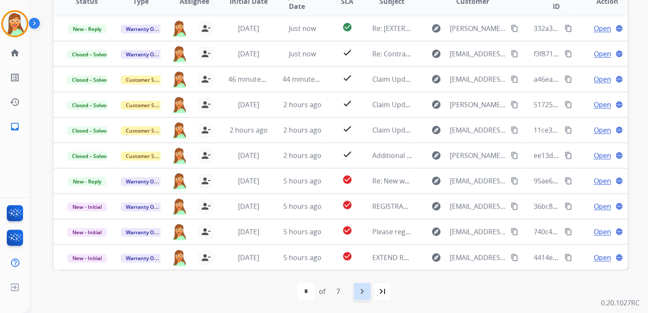
click at [356, 291] on div "navigate_next" at bounding box center [362, 291] width 19 height 19
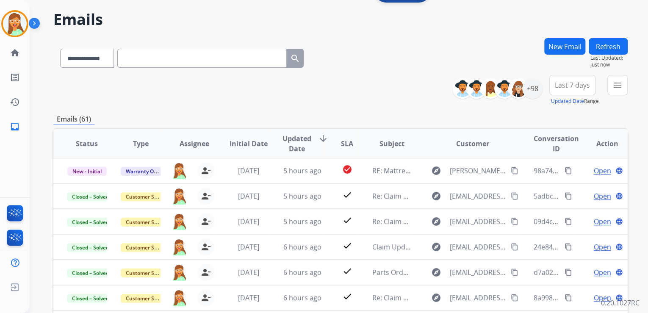
scroll to position [68, 0]
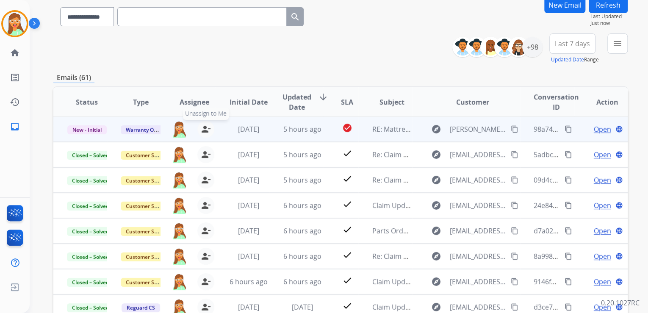
click at [207, 130] on mat-icon "person_remove" at bounding box center [206, 129] width 10 height 10
click at [207, 130] on mat-icon "person_add" at bounding box center [206, 129] width 10 height 10
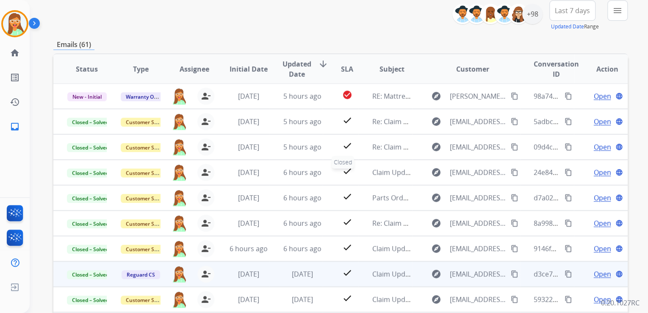
scroll to position [169, 0]
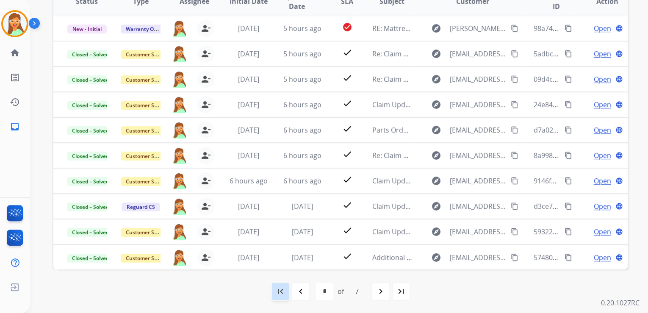
click at [278, 290] on mat-icon "first_page" at bounding box center [280, 291] width 10 height 10
select select "*"
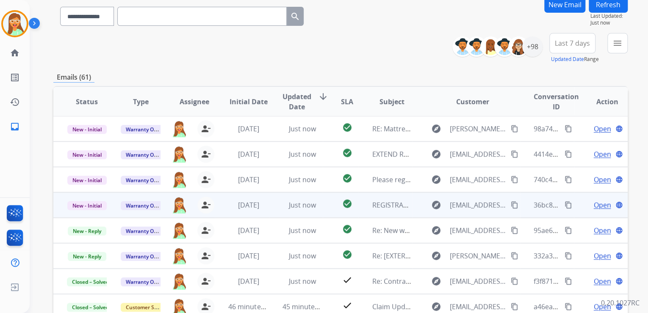
scroll to position [136, 0]
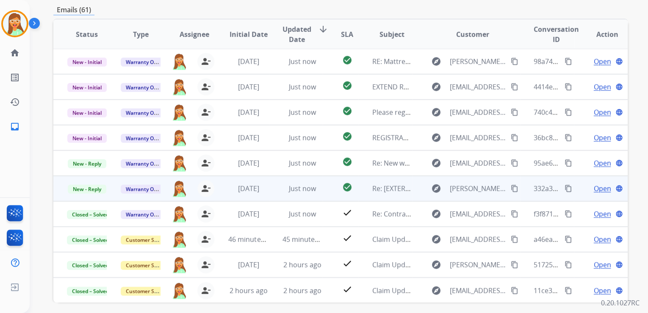
click at [593, 185] on span "Open" at bounding box center [601, 188] width 17 height 10
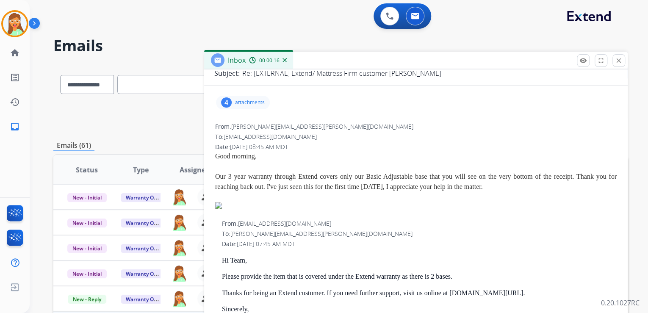
scroll to position [34, 0]
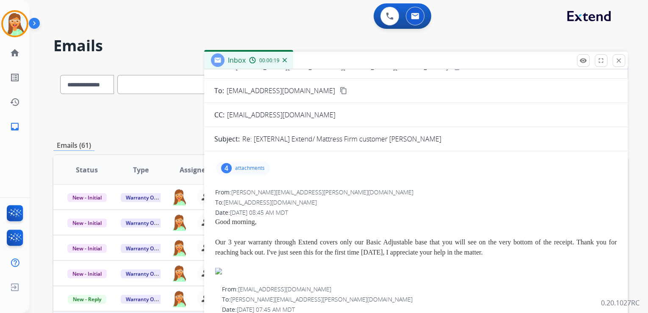
click at [236, 165] on p "attachments" at bounding box center [250, 168] width 30 height 7
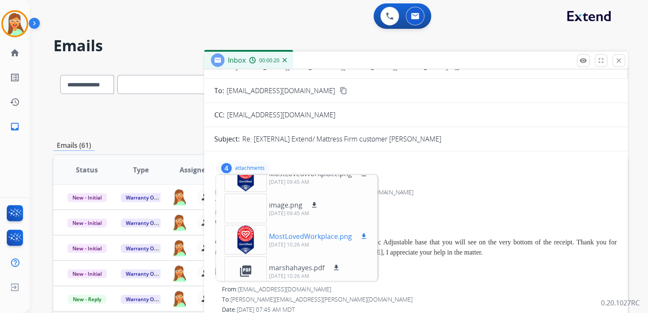
scroll to position [21, 0]
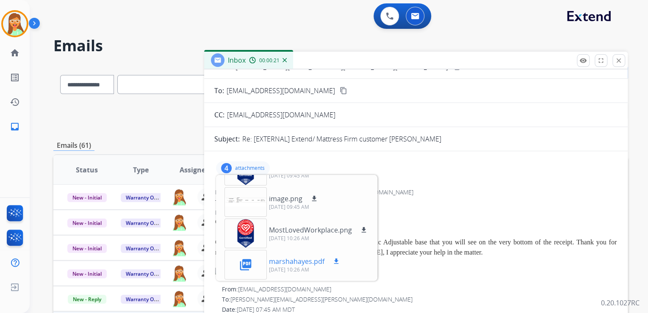
click at [341, 258] on div "picture_as_pdf marshahayes.pdf download [DATE] 10:26 AM" at bounding box center [283, 265] width 130 height 30
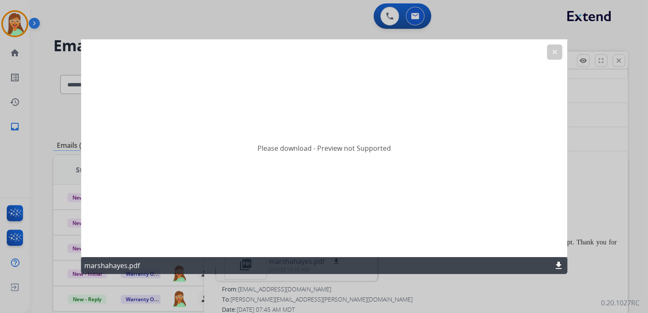
click at [559, 269] on mat-icon "download" at bounding box center [559, 265] width 10 height 10
click at [551, 50] on mat-icon "clear" at bounding box center [555, 52] width 8 height 8
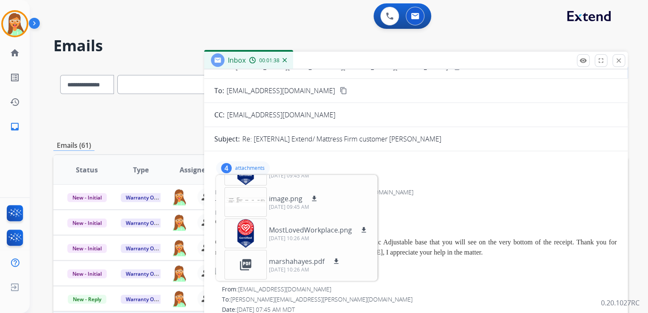
click at [259, 167] on p "attachments" at bounding box center [250, 168] width 30 height 7
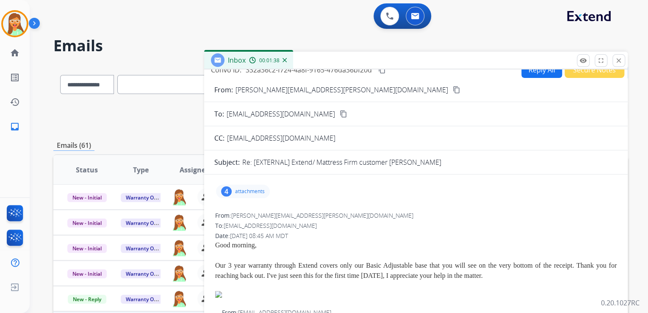
scroll to position [0, 0]
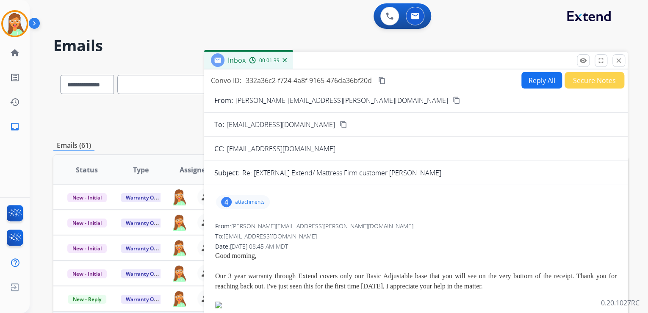
click at [542, 78] on button "Reply All" at bounding box center [541, 80] width 41 height 17
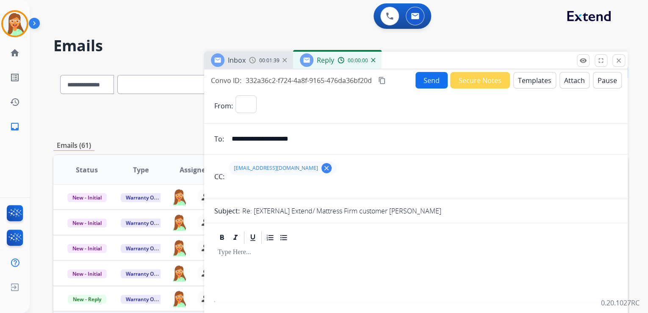
click at [537, 83] on button "Templates" at bounding box center [534, 80] width 43 height 17
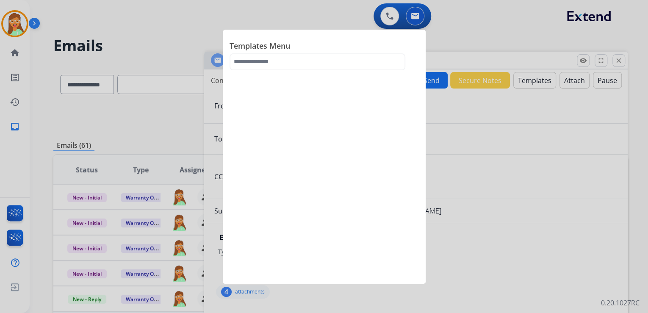
select select "**********"
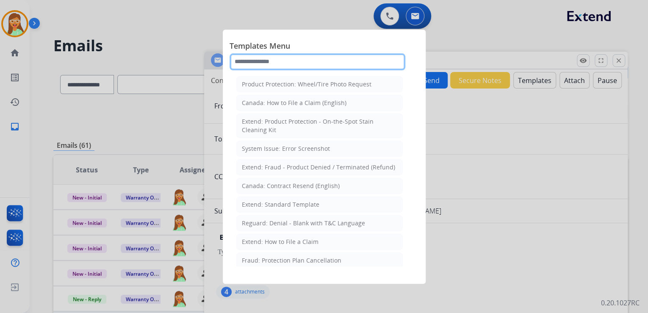
drag, startPoint x: 293, startPoint y: 63, endPoint x: 298, endPoint y: 64, distance: 5.4
click at [293, 64] on input "text" at bounding box center [318, 61] width 176 height 17
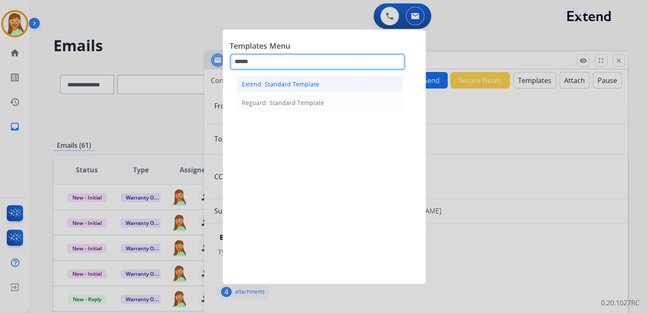
type input "******"
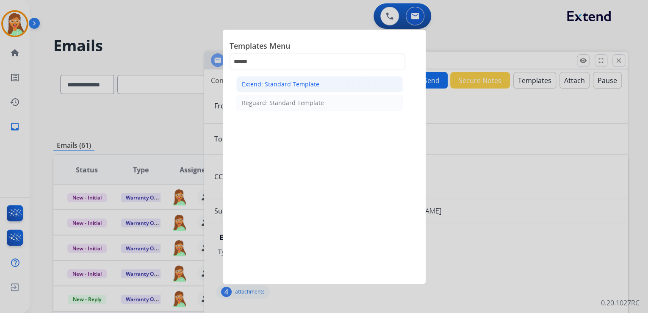
click at [311, 81] on div "Extend: Standard Template" at bounding box center [281, 84] width 78 height 8
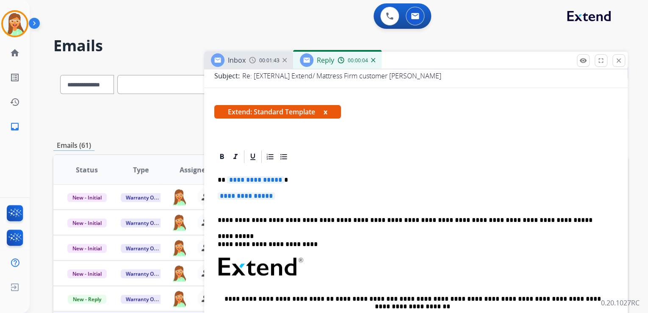
scroll to position [136, 0]
click at [268, 180] on span "**********" at bounding box center [255, 179] width 57 height 7
click at [241, 196] on span "**********" at bounding box center [246, 195] width 57 height 7
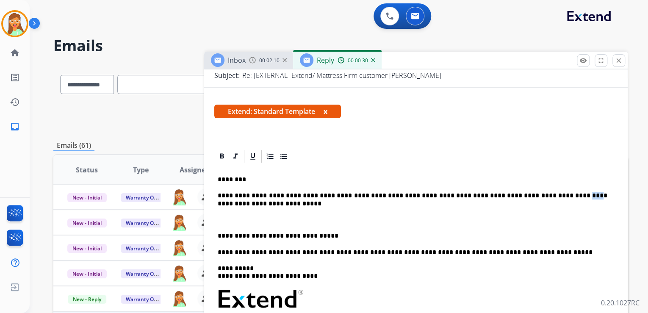
drag, startPoint x: 540, startPoint y: 193, endPoint x: 531, endPoint y: 191, distance: 9.3
click at [531, 191] on div "**********" at bounding box center [415, 302] width 403 height 277
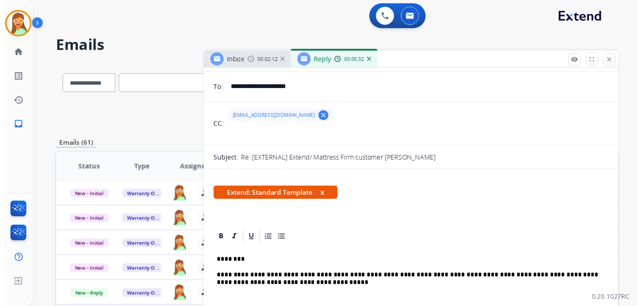
scroll to position [0, 0]
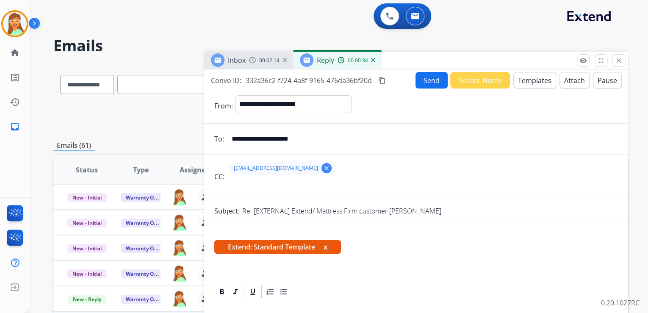
click at [574, 80] on button "Attach" at bounding box center [574, 80] width 30 height 17
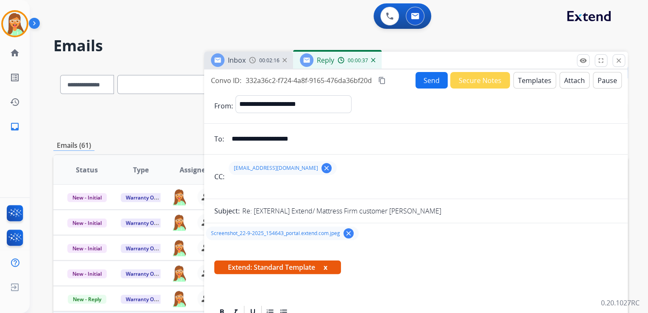
click at [434, 80] on button "Send" at bounding box center [431, 80] width 32 height 17
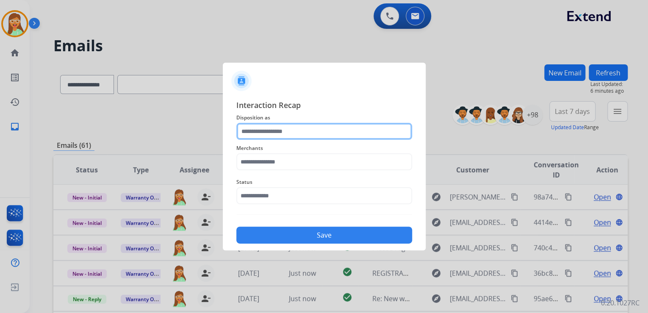
click at [312, 125] on input "text" at bounding box center [324, 131] width 176 height 17
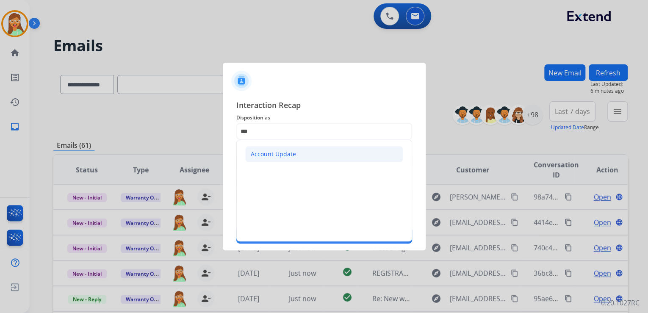
click at [293, 158] on div "Account Update" at bounding box center [273, 154] width 45 height 8
type input "**********"
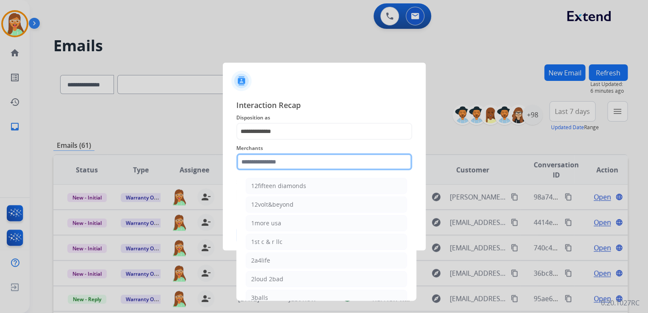
click at [292, 161] on input "text" at bounding box center [324, 161] width 176 height 17
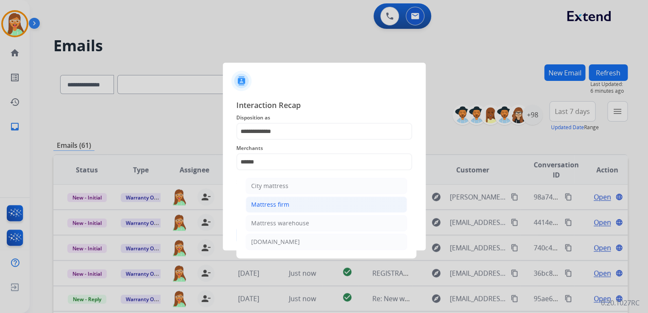
click at [346, 204] on li "Mattress firm" at bounding box center [326, 205] width 161 height 16
type input "**********"
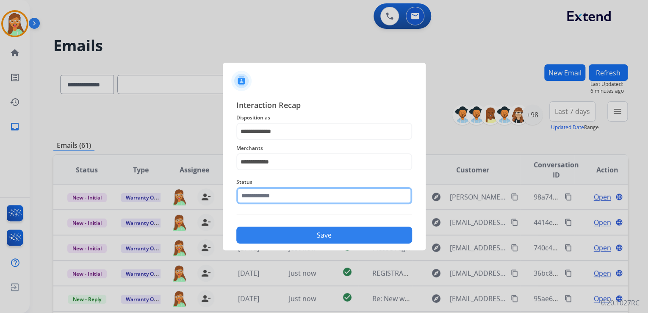
click at [324, 194] on input "text" at bounding box center [324, 195] width 176 height 17
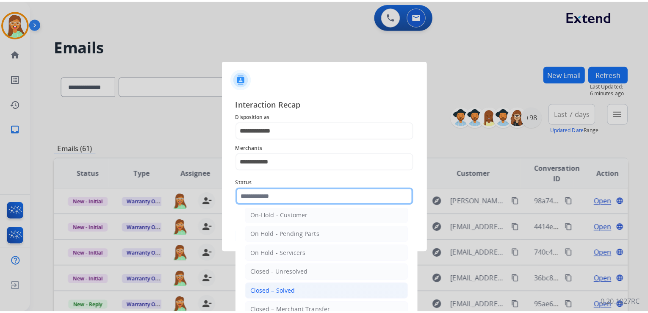
scroll to position [49, 0]
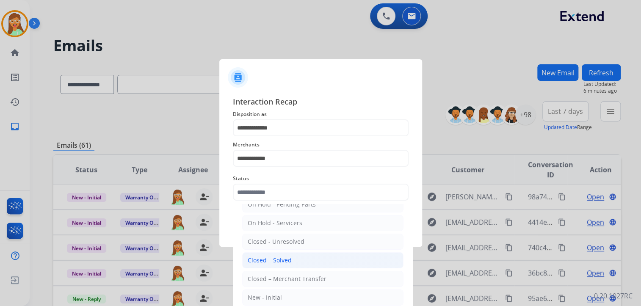
click at [312, 256] on li "Closed – Solved" at bounding box center [322, 260] width 161 height 16
type input "**********"
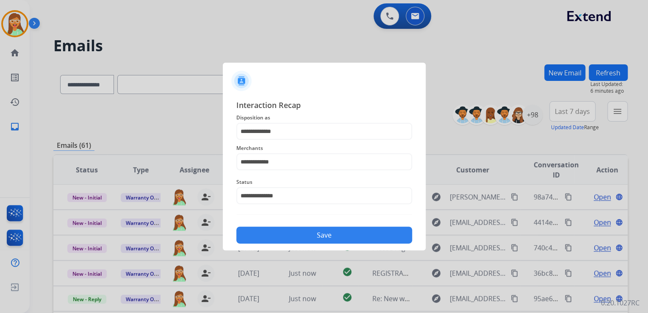
click at [311, 239] on button "Save" at bounding box center [324, 235] width 176 height 17
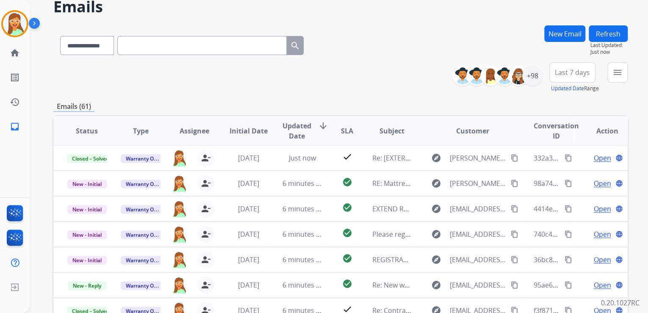
scroll to position [136, 0]
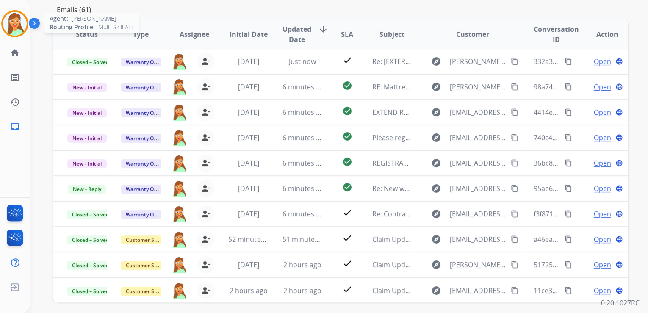
drag, startPoint x: 20, startPoint y: 20, endPoint x: 29, endPoint y: 24, distance: 9.5
click at [19, 20] on img at bounding box center [15, 24] width 24 height 24
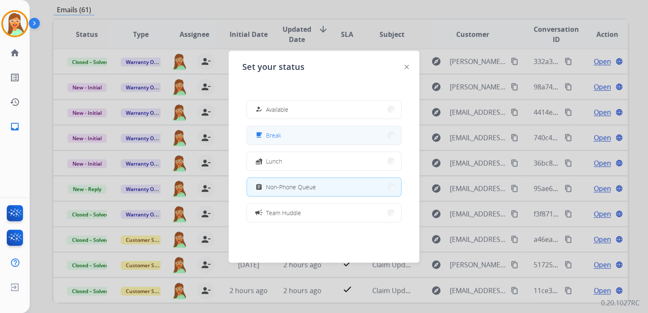
click at [313, 134] on button "free_breakfast Break" at bounding box center [324, 135] width 154 height 18
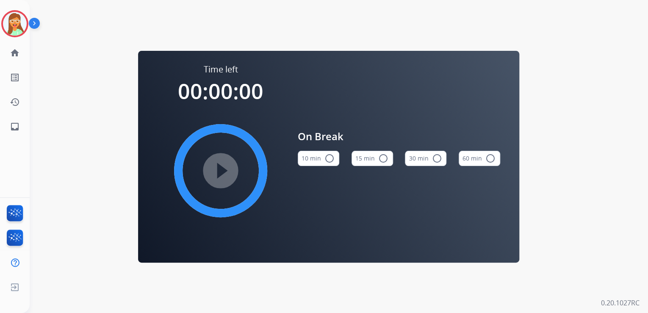
click at [358, 160] on button "15 min radio_button_unchecked" at bounding box center [373, 158] width 42 height 15
click at [226, 173] on mat-icon "play_circle_filled" at bounding box center [221, 171] width 10 height 10
click at [20, 22] on img at bounding box center [15, 24] width 24 height 24
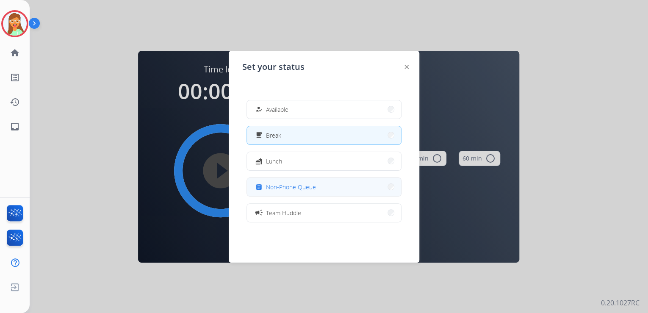
click at [266, 179] on button "assignment Non-Phone Queue" at bounding box center [324, 187] width 154 height 18
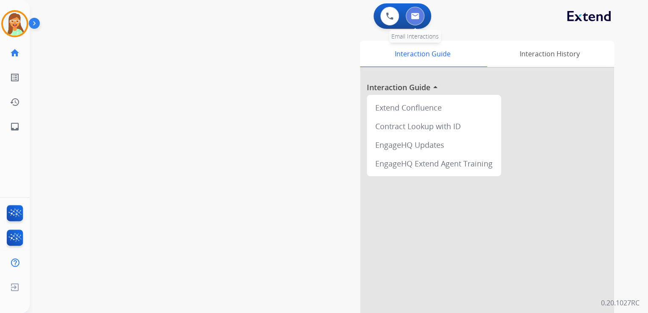
click at [419, 15] on button at bounding box center [415, 16] width 19 height 19
select select "**********"
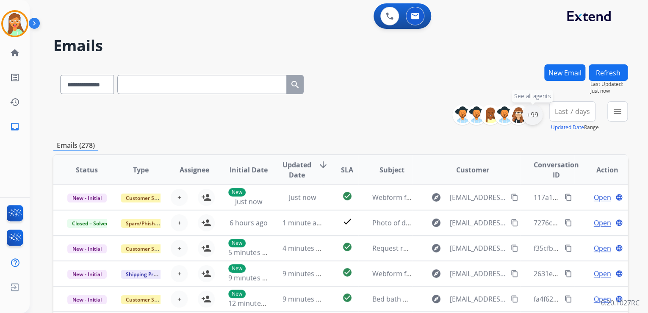
click at [534, 112] on div "+99" at bounding box center [532, 115] width 20 height 20
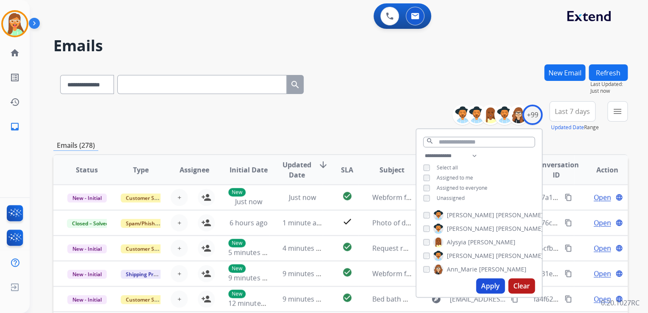
click at [425, 193] on div "**********" at bounding box center [478, 178] width 125 height 54
click at [492, 286] on button "Apply" at bounding box center [490, 285] width 29 height 15
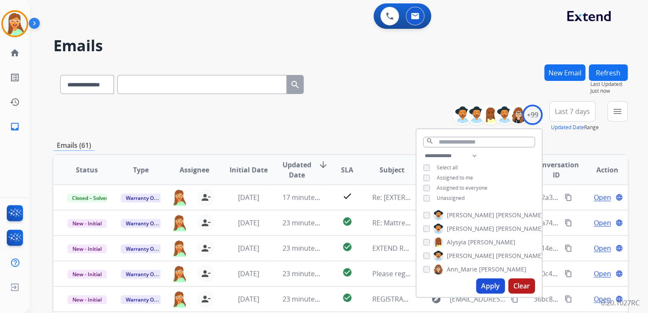
click at [356, 110] on div "**********" at bounding box center [340, 116] width 574 height 30
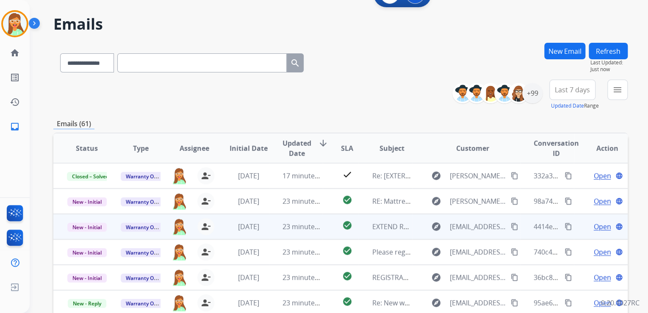
scroll to position [136, 0]
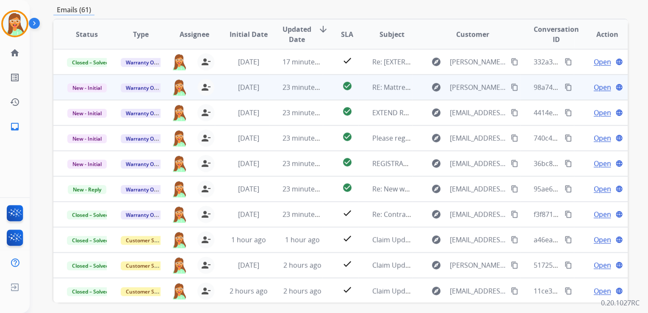
click at [593, 85] on span "Open" at bounding box center [601, 87] width 17 height 10
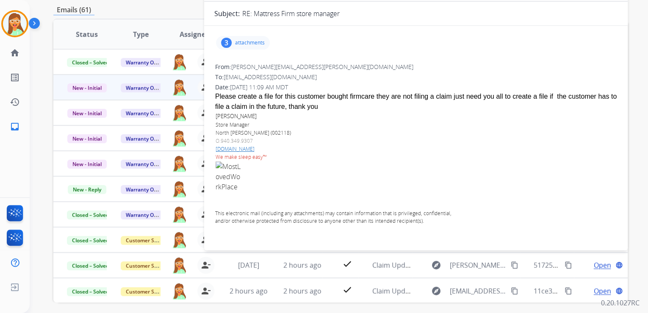
click at [256, 46] on div "3 attachments" at bounding box center [243, 43] width 54 height 14
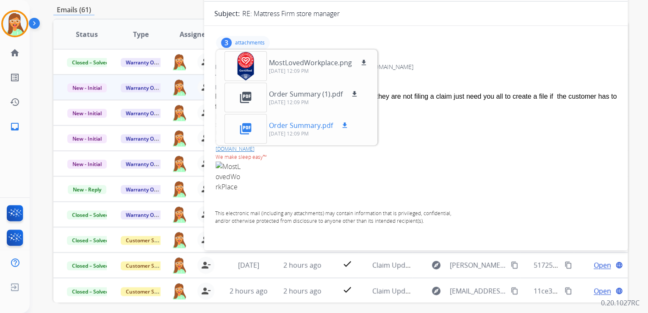
click at [346, 120] on button "download" at bounding box center [345, 125] width 10 height 10
click at [343, 126] on mat-icon "download" at bounding box center [345, 126] width 8 height 8
click at [239, 41] on p "attachments" at bounding box center [250, 42] width 30 height 7
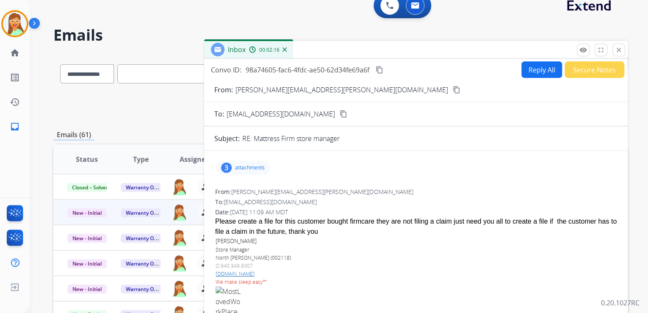
scroll to position [0, 0]
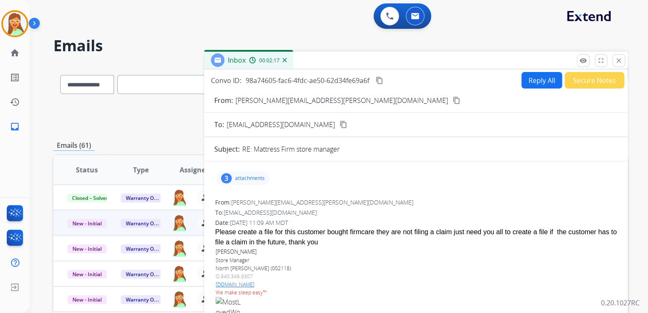
click at [534, 80] on button "Reply All" at bounding box center [541, 80] width 41 height 17
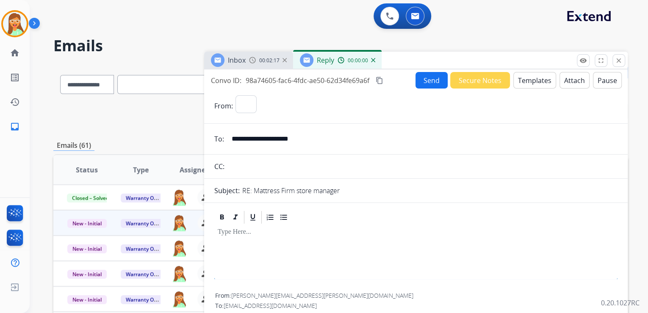
click at [534, 80] on button "Templates" at bounding box center [534, 80] width 43 height 17
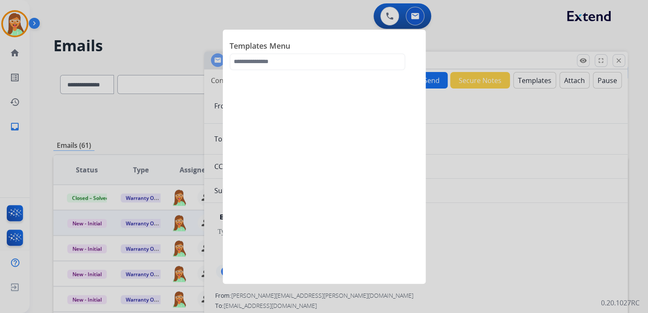
select select "**********"
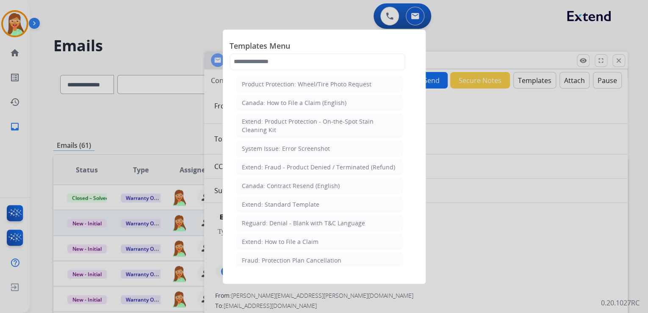
click at [317, 53] on span "Templates Menu" at bounding box center [324, 47] width 189 height 14
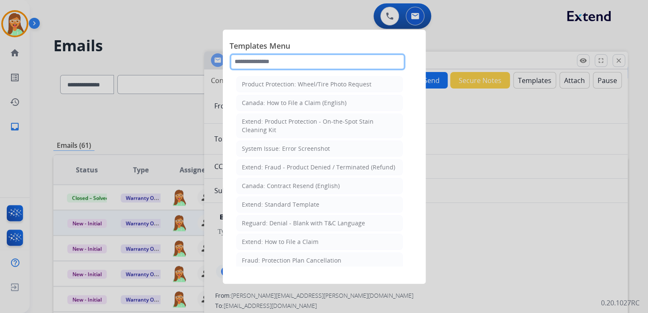
click at [324, 65] on input "text" at bounding box center [318, 61] width 176 height 17
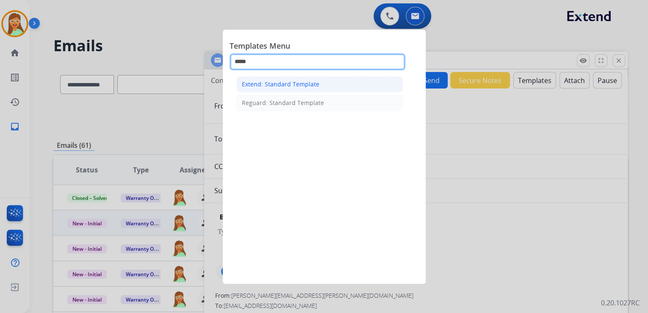
type input "*****"
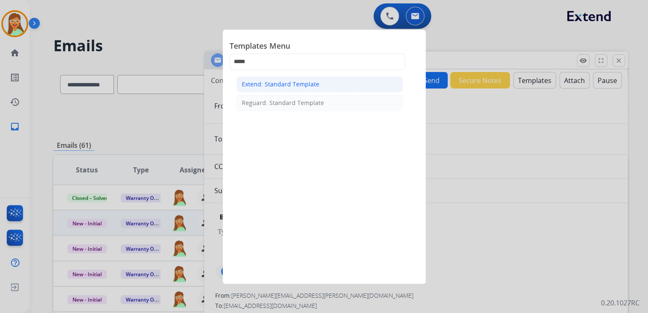
drag, startPoint x: 283, startPoint y: 79, endPoint x: 285, endPoint y: 84, distance: 5.7
click at [283, 79] on li "Extend: Standard Template" at bounding box center [319, 84] width 166 height 16
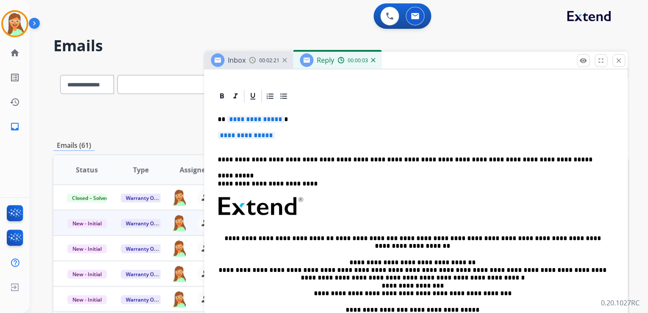
scroll to position [203, 0]
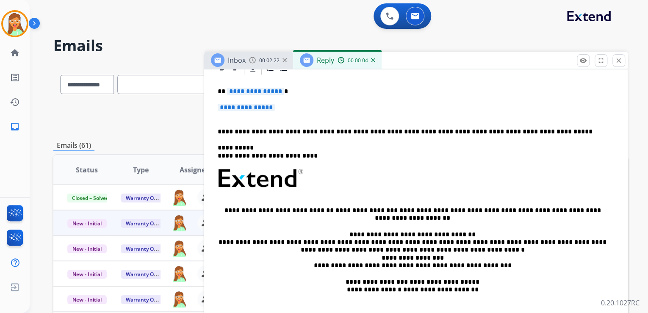
click at [263, 91] on span "**********" at bounding box center [255, 91] width 57 height 7
click at [241, 105] on span "**********" at bounding box center [246, 107] width 57 height 7
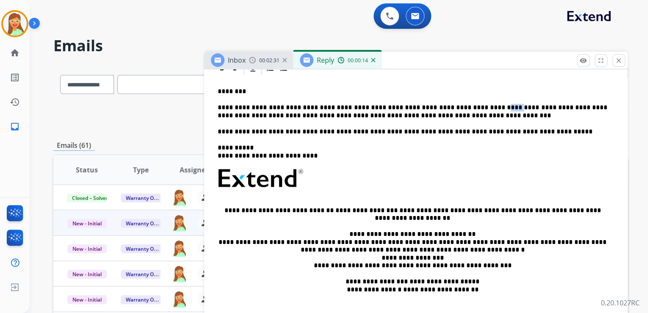
drag, startPoint x: 481, startPoint y: 108, endPoint x: 470, endPoint y: 107, distance: 11.1
click at [470, 107] on p "**********" at bounding box center [413, 112] width 390 height 16
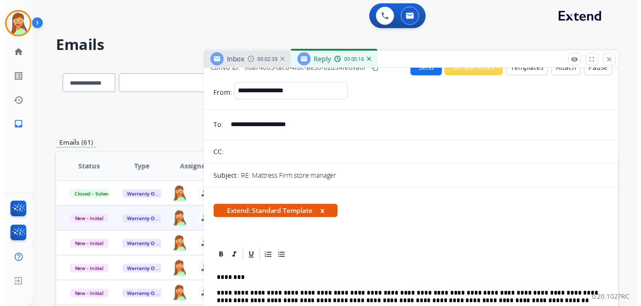
scroll to position [0, 0]
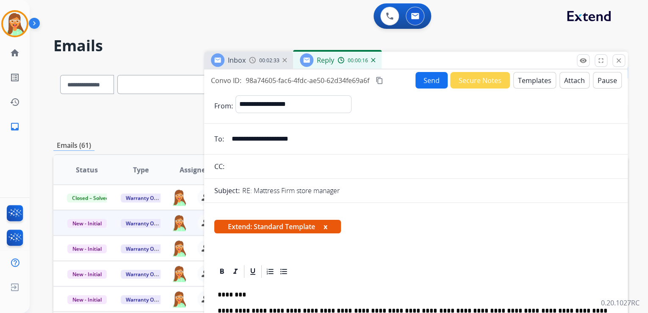
click at [565, 83] on button "Attach" at bounding box center [574, 80] width 30 height 17
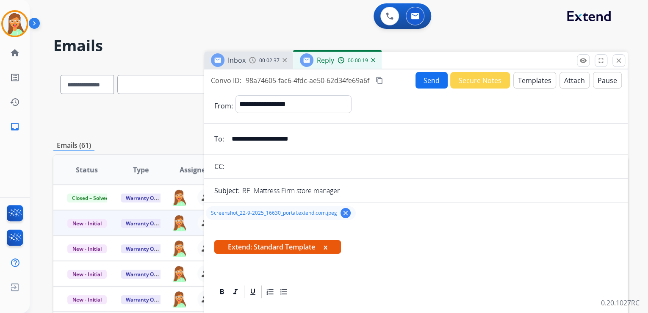
click at [423, 85] on button "Send" at bounding box center [431, 80] width 32 height 17
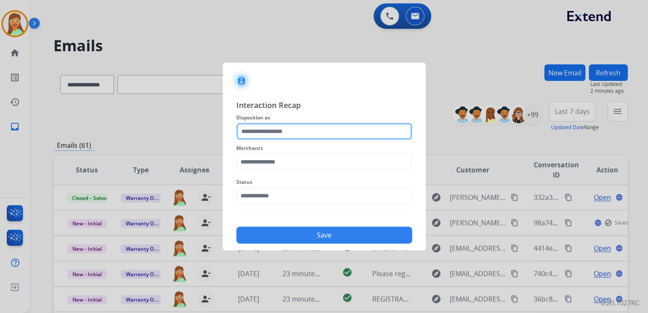
click at [271, 134] on input "text" at bounding box center [324, 131] width 176 height 17
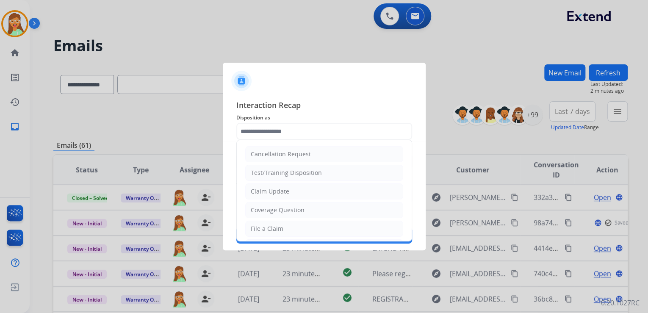
drag, startPoint x: 278, startPoint y: 196, endPoint x: 270, endPoint y: 180, distance: 18.6
click at [278, 195] on li "Claim Update" at bounding box center [324, 191] width 158 height 16
type input "**********"
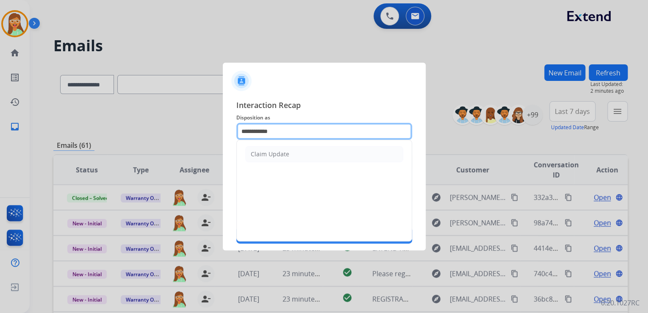
drag, startPoint x: 298, startPoint y: 132, endPoint x: 237, endPoint y: 135, distance: 60.6
click at [237, 135] on input "**********" at bounding box center [324, 131] width 176 height 17
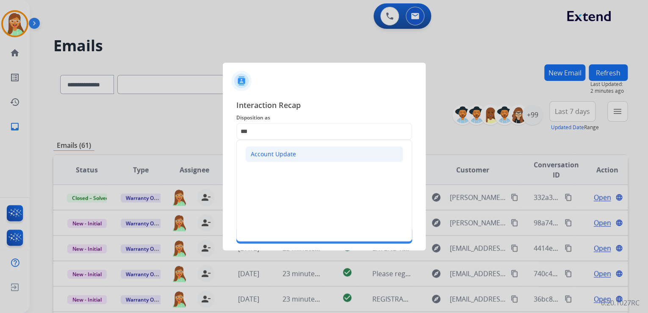
click at [309, 149] on li "Account Update" at bounding box center [324, 154] width 158 height 16
type input "**********"
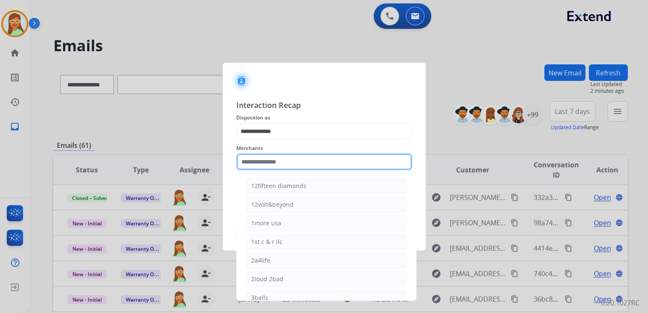
click at [303, 166] on input "text" at bounding box center [324, 161] width 176 height 17
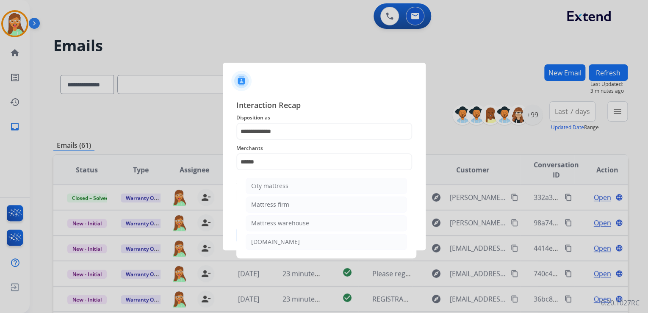
drag, startPoint x: 306, startPoint y: 207, endPoint x: 299, endPoint y: 199, distance: 10.5
click at [306, 207] on li "Mattress firm" at bounding box center [326, 205] width 161 height 16
type input "**********"
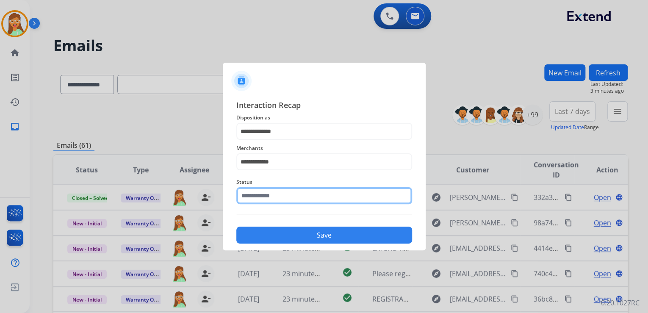
click at [298, 198] on input "text" at bounding box center [324, 195] width 176 height 17
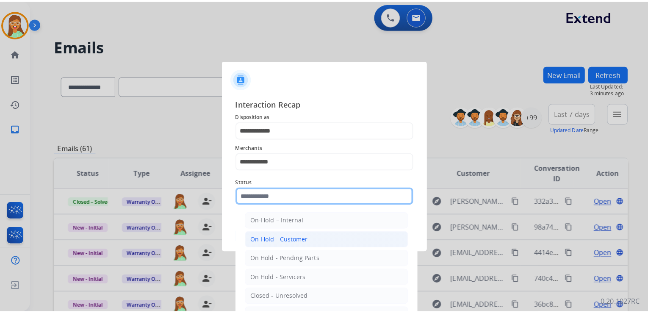
scroll to position [49, 0]
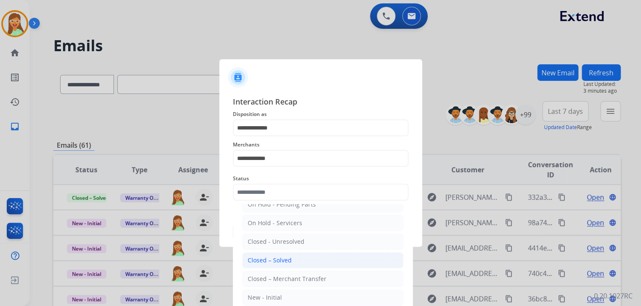
click at [311, 259] on li "Closed – Solved" at bounding box center [322, 260] width 161 height 16
type input "**********"
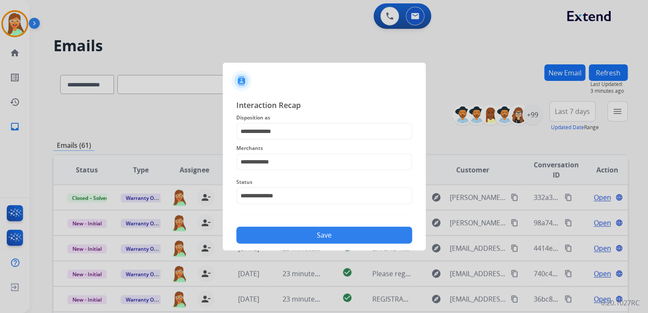
click at [338, 225] on div "Save" at bounding box center [324, 233] width 176 height 22
click at [338, 229] on button "Save" at bounding box center [324, 235] width 176 height 17
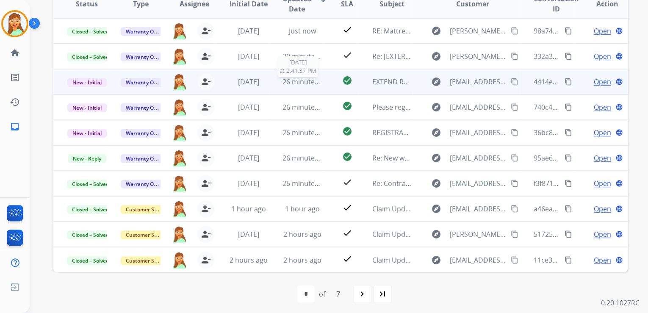
scroll to position [169, 0]
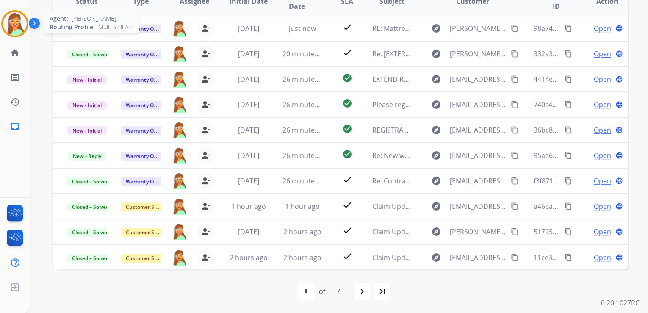
click at [11, 19] on img at bounding box center [15, 24] width 24 height 24
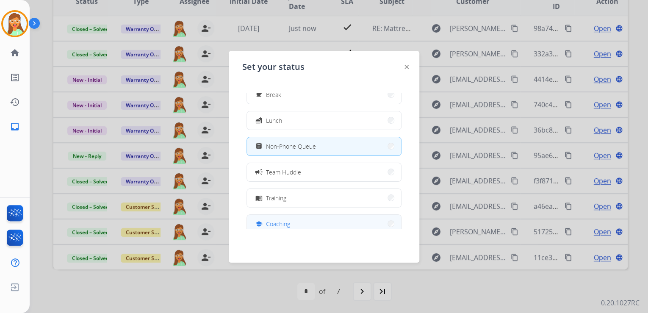
scroll to position [134, 0]
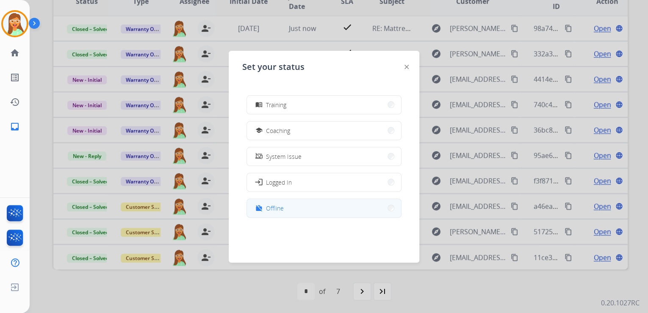
click at [274, 205] on span "Offline" at bounding box center [275, 208] width 18 height 9
